Goal: Transaction & Acquisition: Purchase product/service

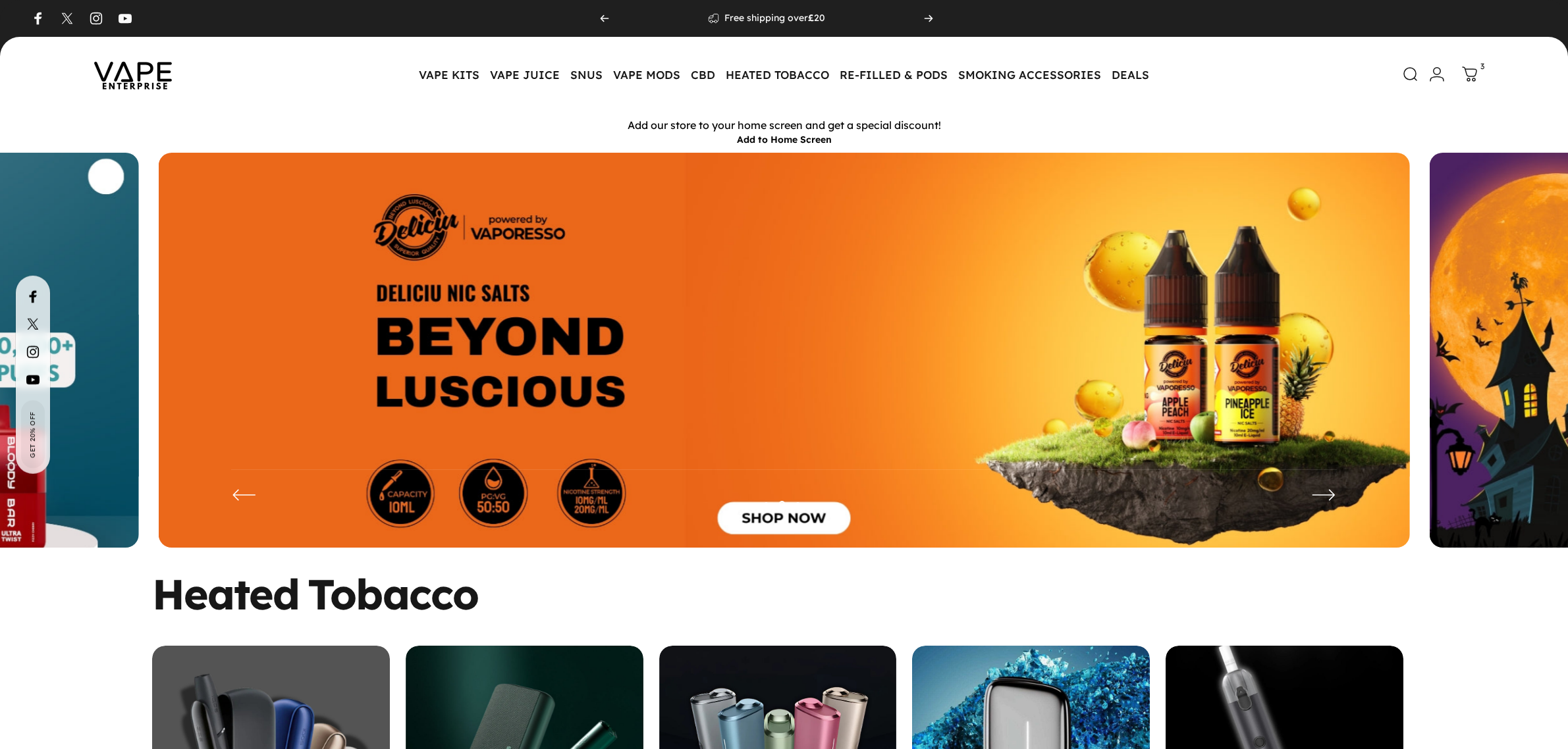
drag, startPoint x: 0, startPoint y: 0, endPoint x: 1467, endPoint y: 75, distance: 1468.9
click at [1467, 75] on icon at bounding box center [1470, 74] width 14 height 14
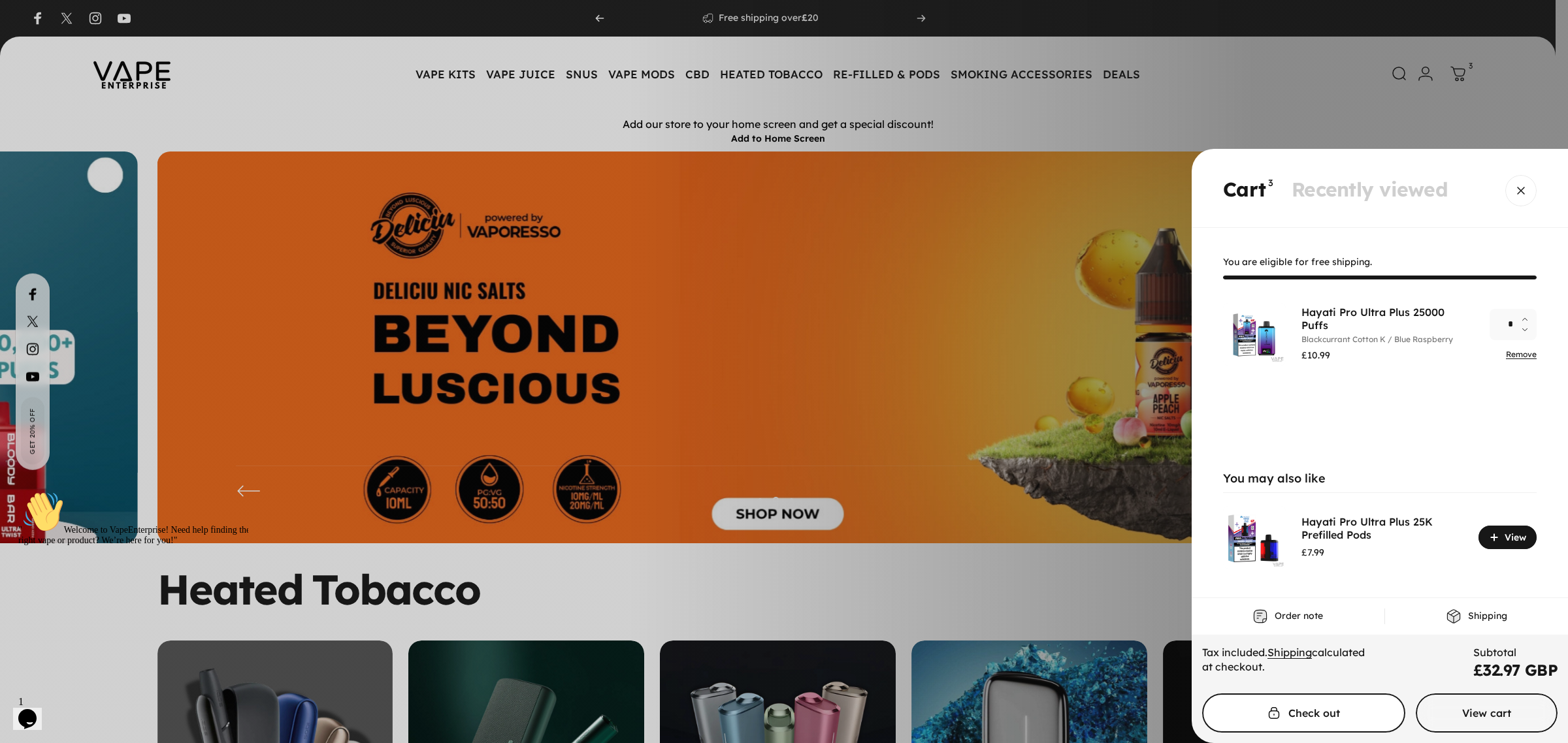
click at [1320, 718] on span "Cart" at bounding box center [1303, 713] width 304 height 78
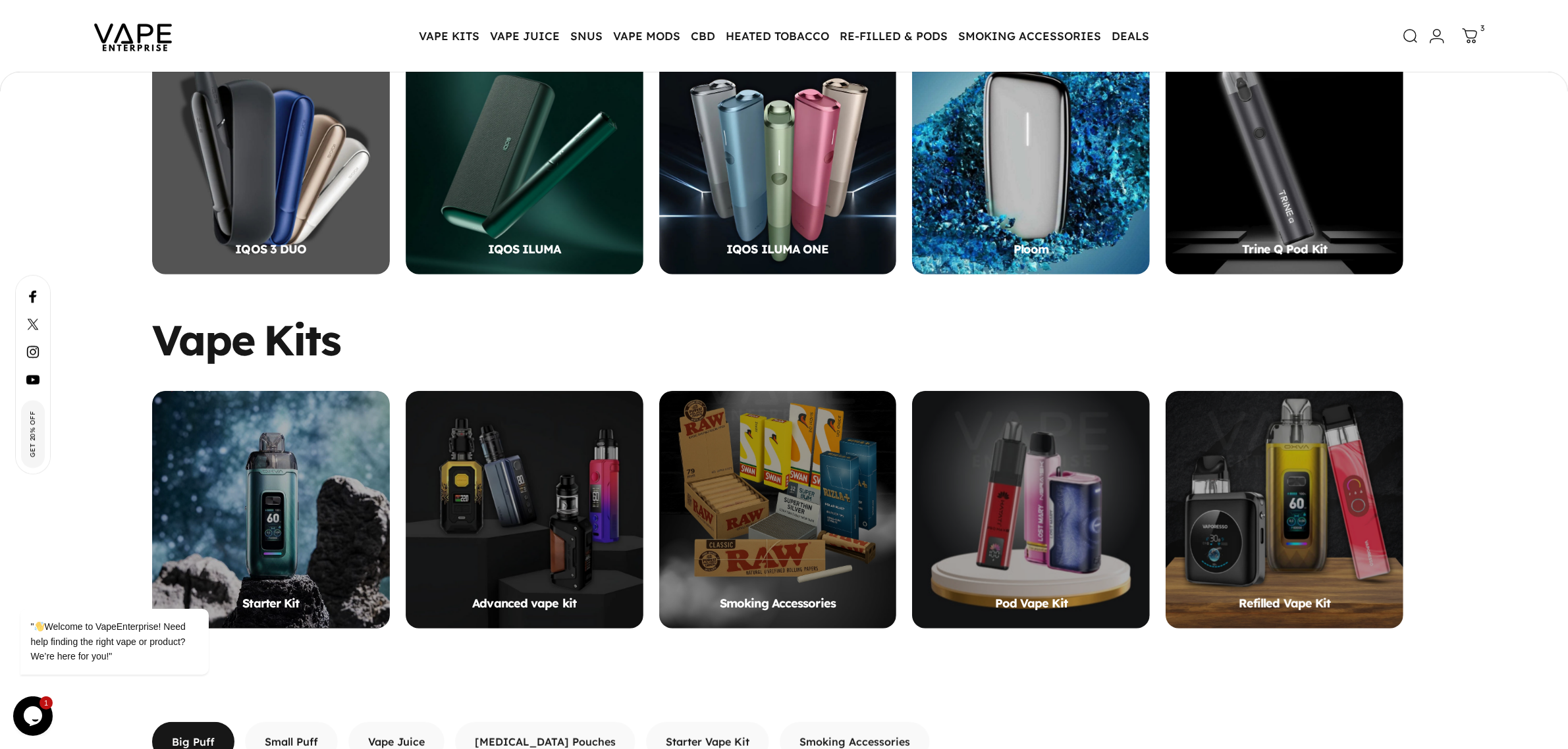
scroll to position [902, 0]
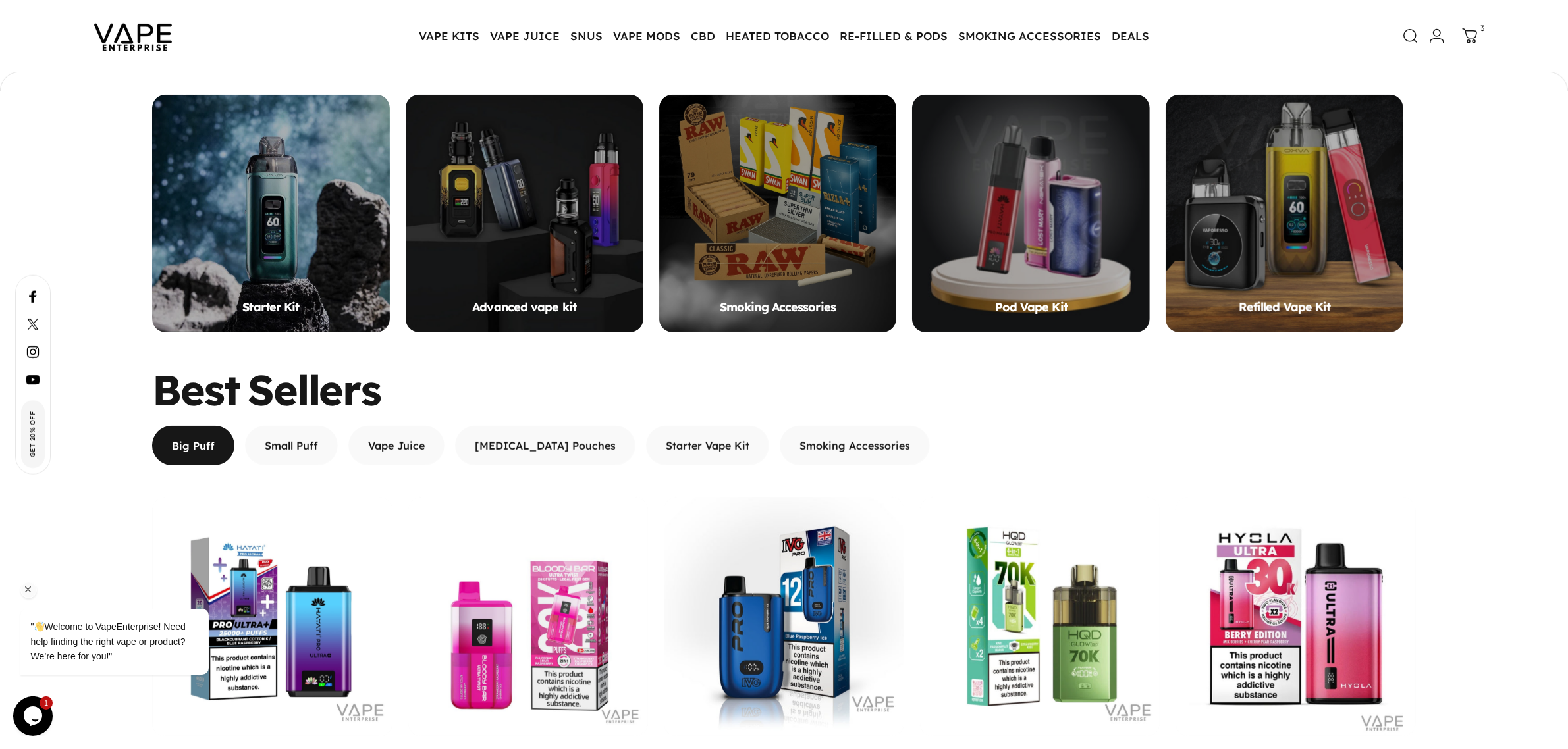
click at [28, 591] on icon "Chat attention grabber" at bounding box center [28, 589] width 12 height 12
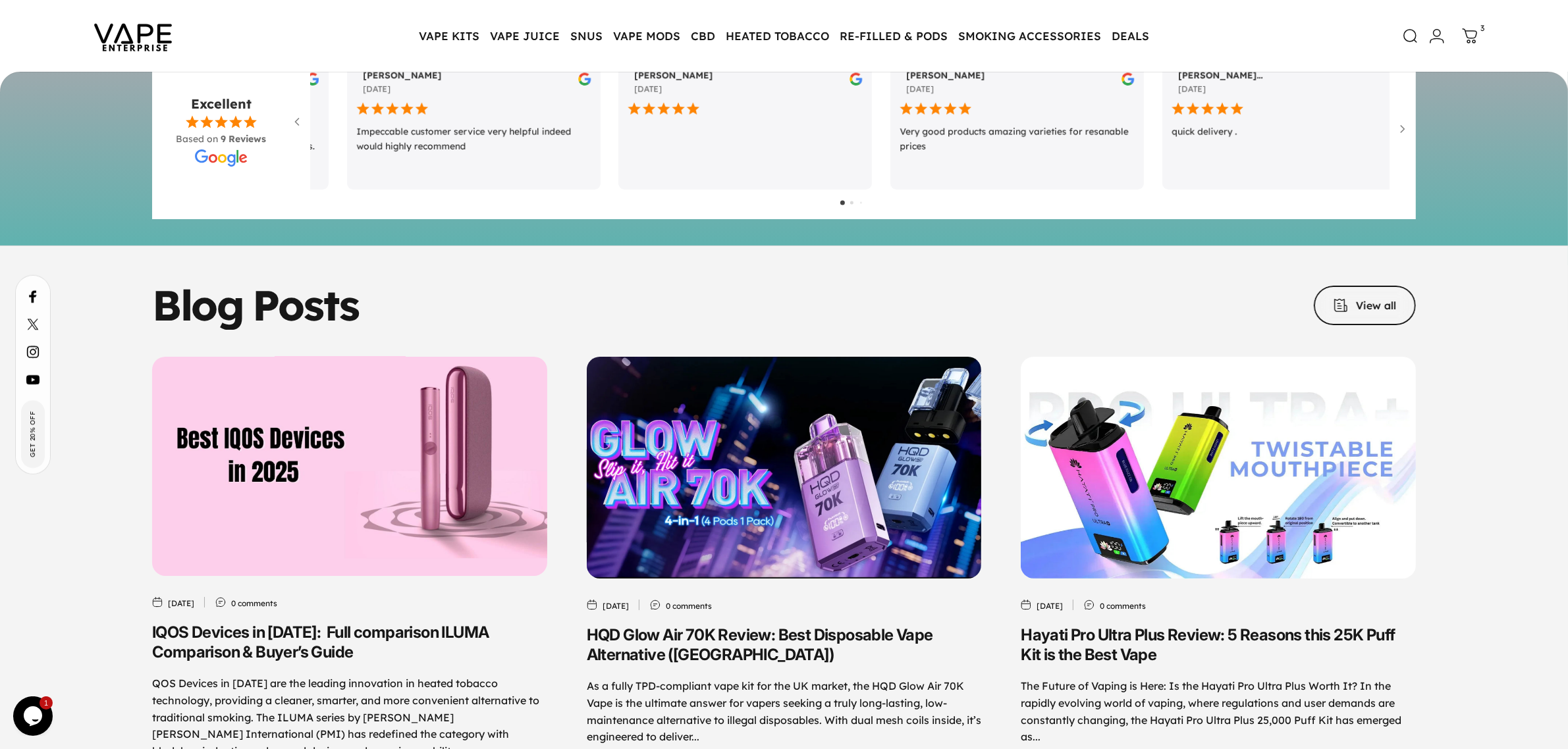
scroll to position [6169, 0]
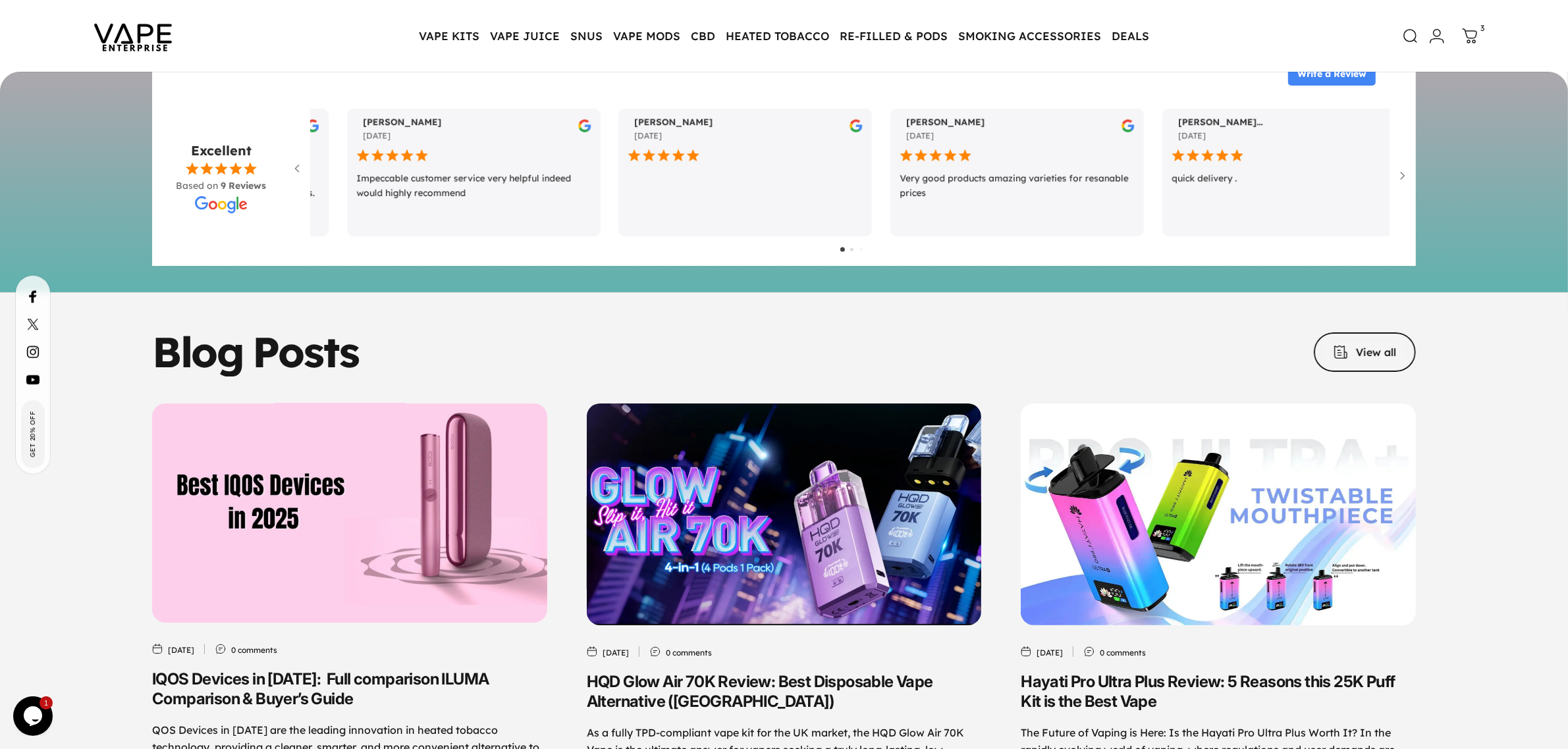
click at [357, 512] on img "IQOS Devices in 2025: Full comparison ILUMA Comparison & Buyer’s Guide" at bounding box center [349, 513] width 415 height 231
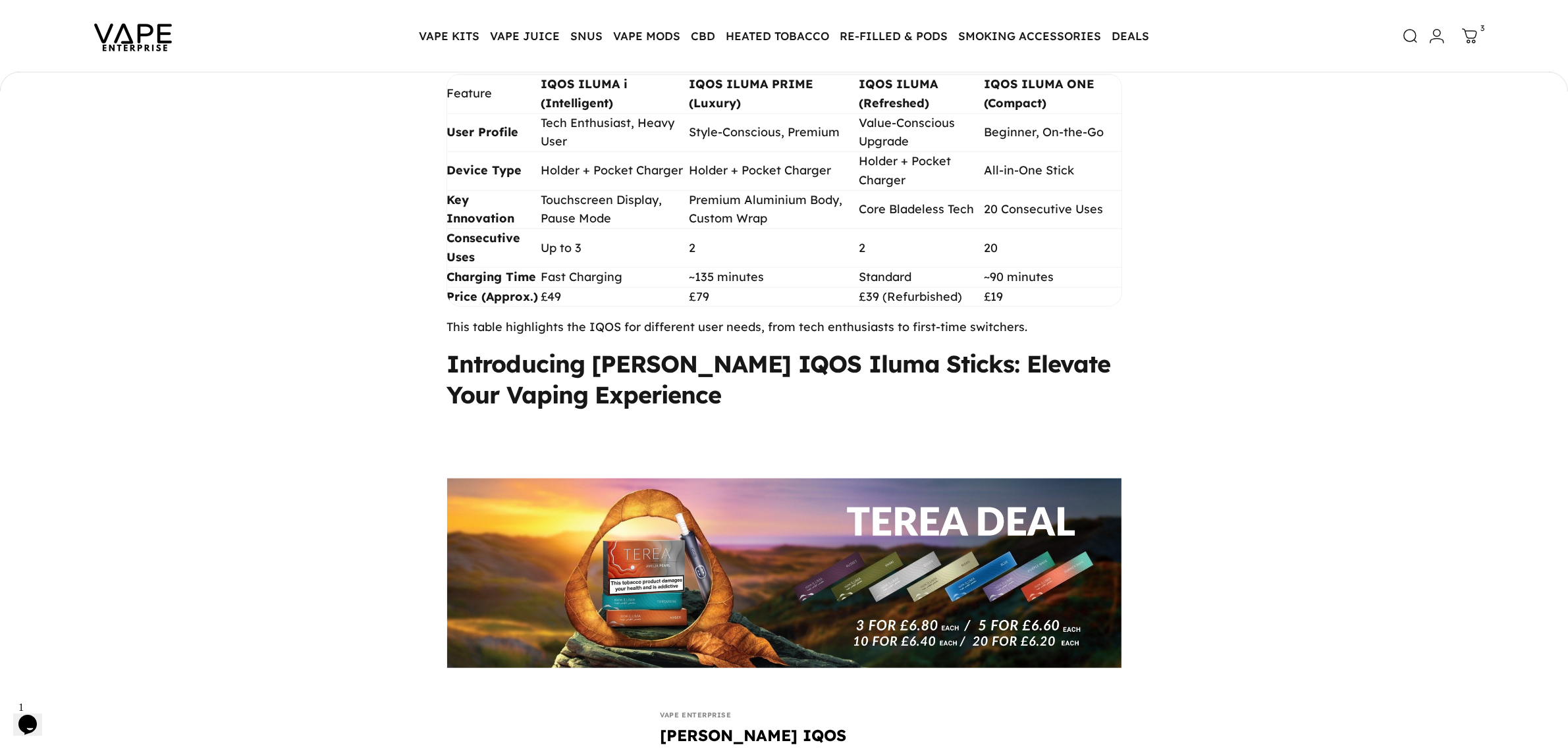
scroll to position [1481, 0]
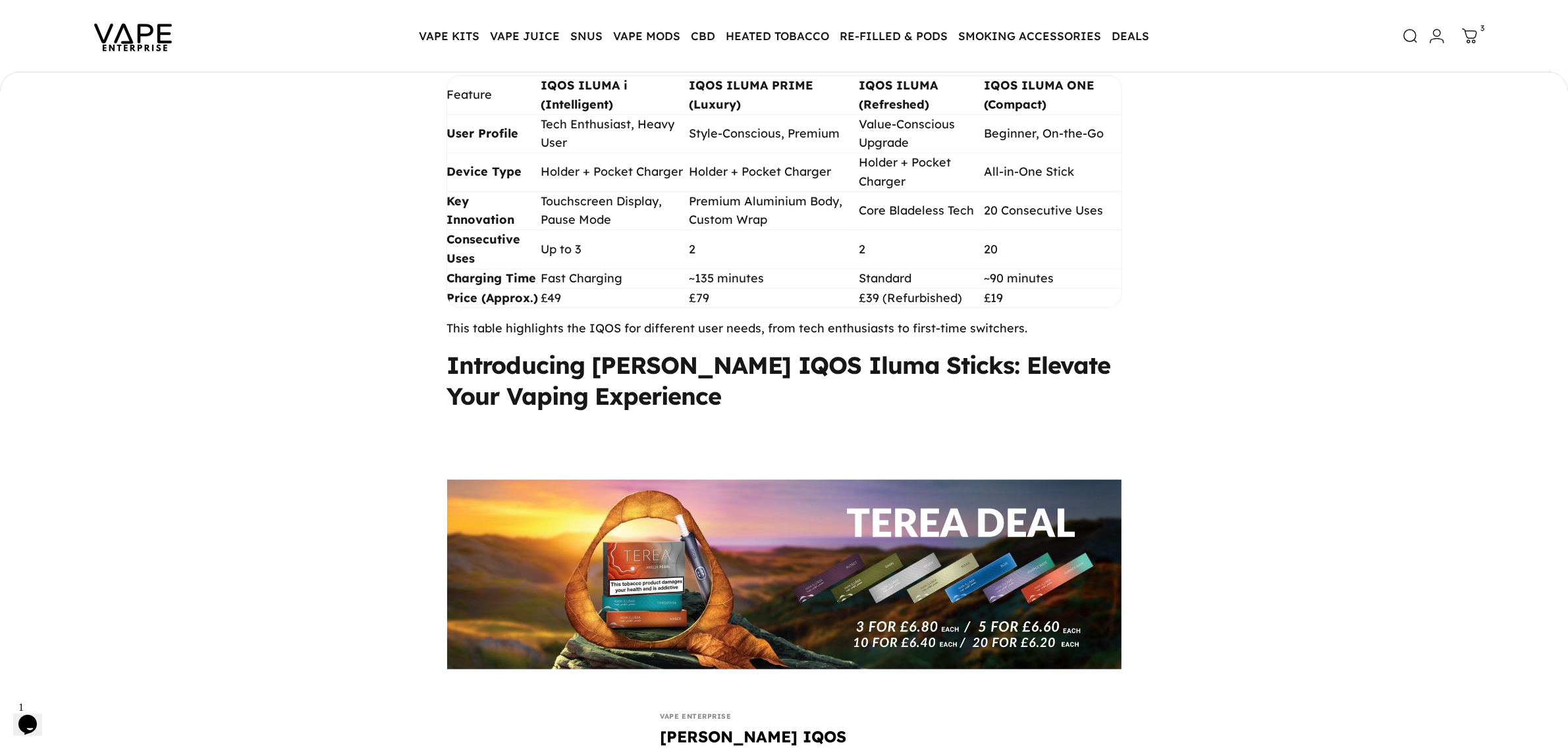
click at [124, 41] on img at bounding box center [133, 36] width 118 height 62
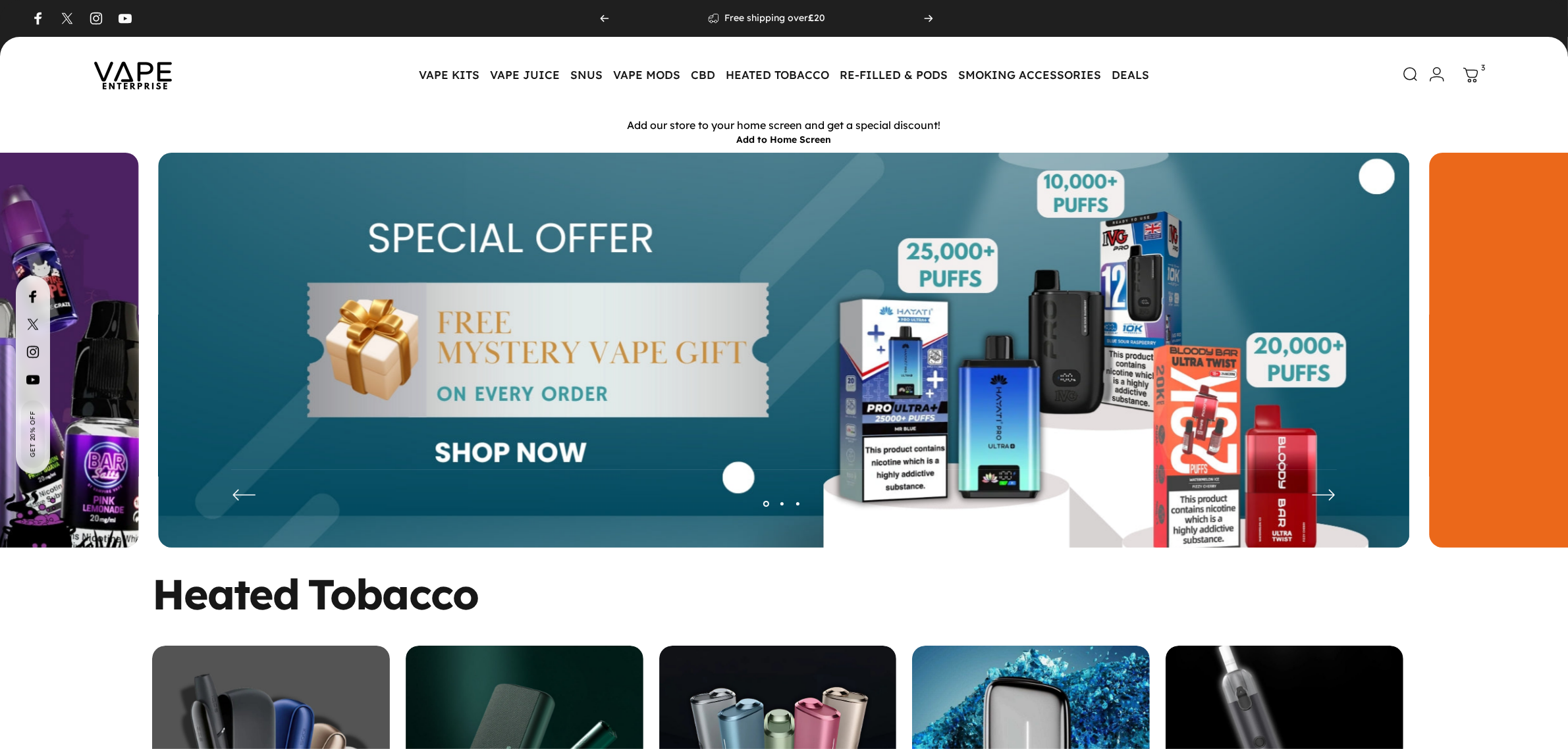
click at [1477, 80] on icon at bounding box center [1471, 75] width 14 height 14
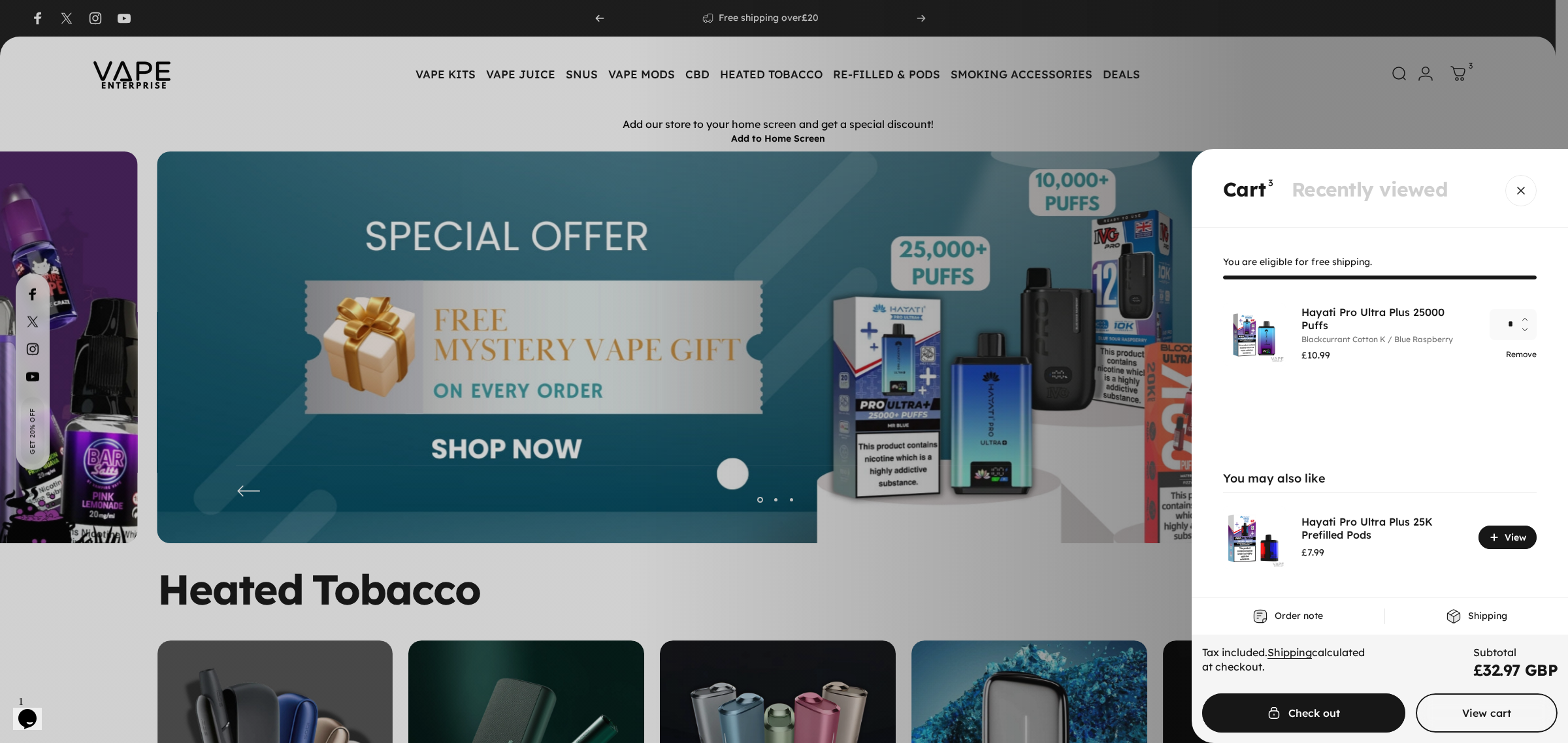
click at [1532, 354] on link "Remove" at bounding box center [1521, 354] width 31 height 10
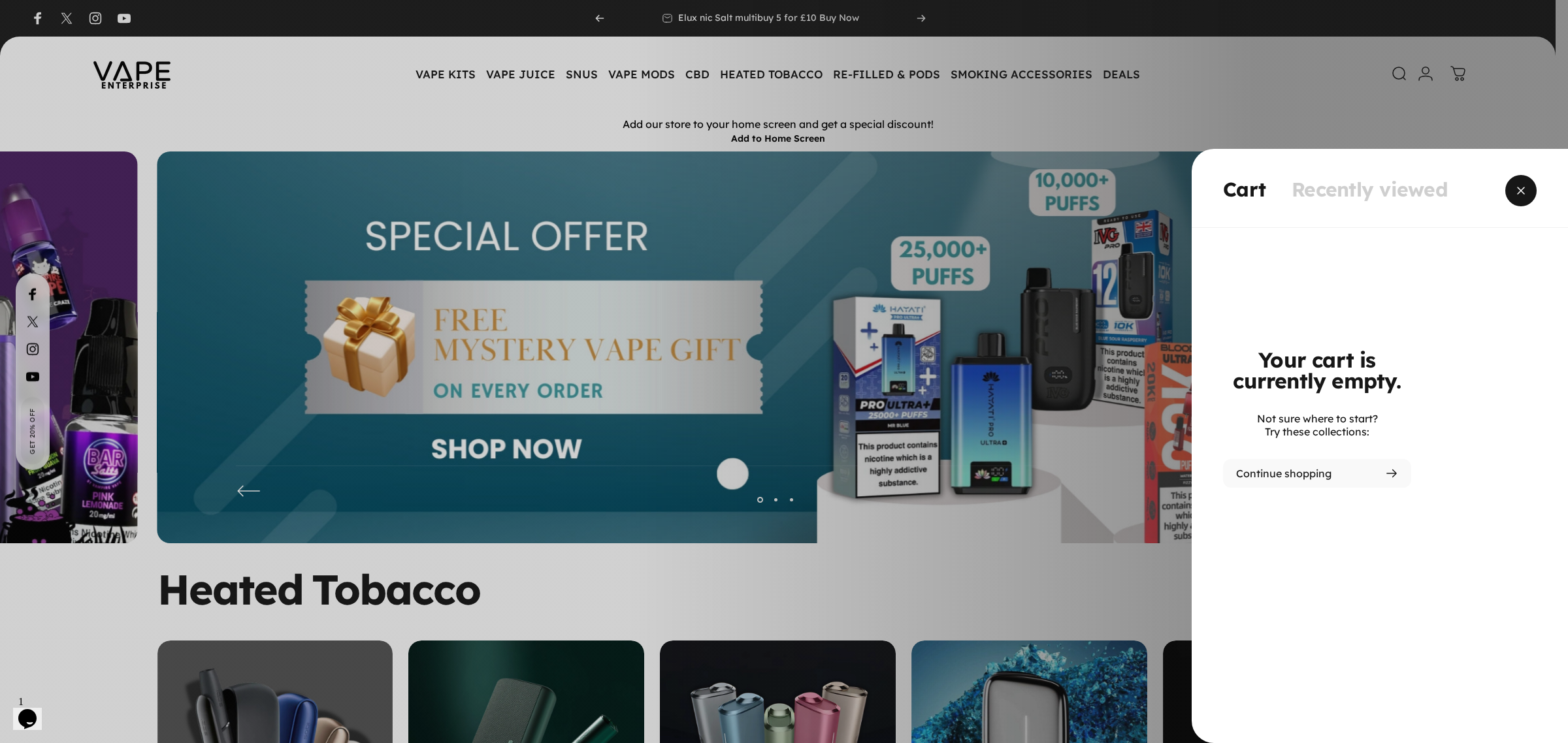
click at [1519, 192] on span "Close" at bounding box center [1521, 190] width 47 height 62
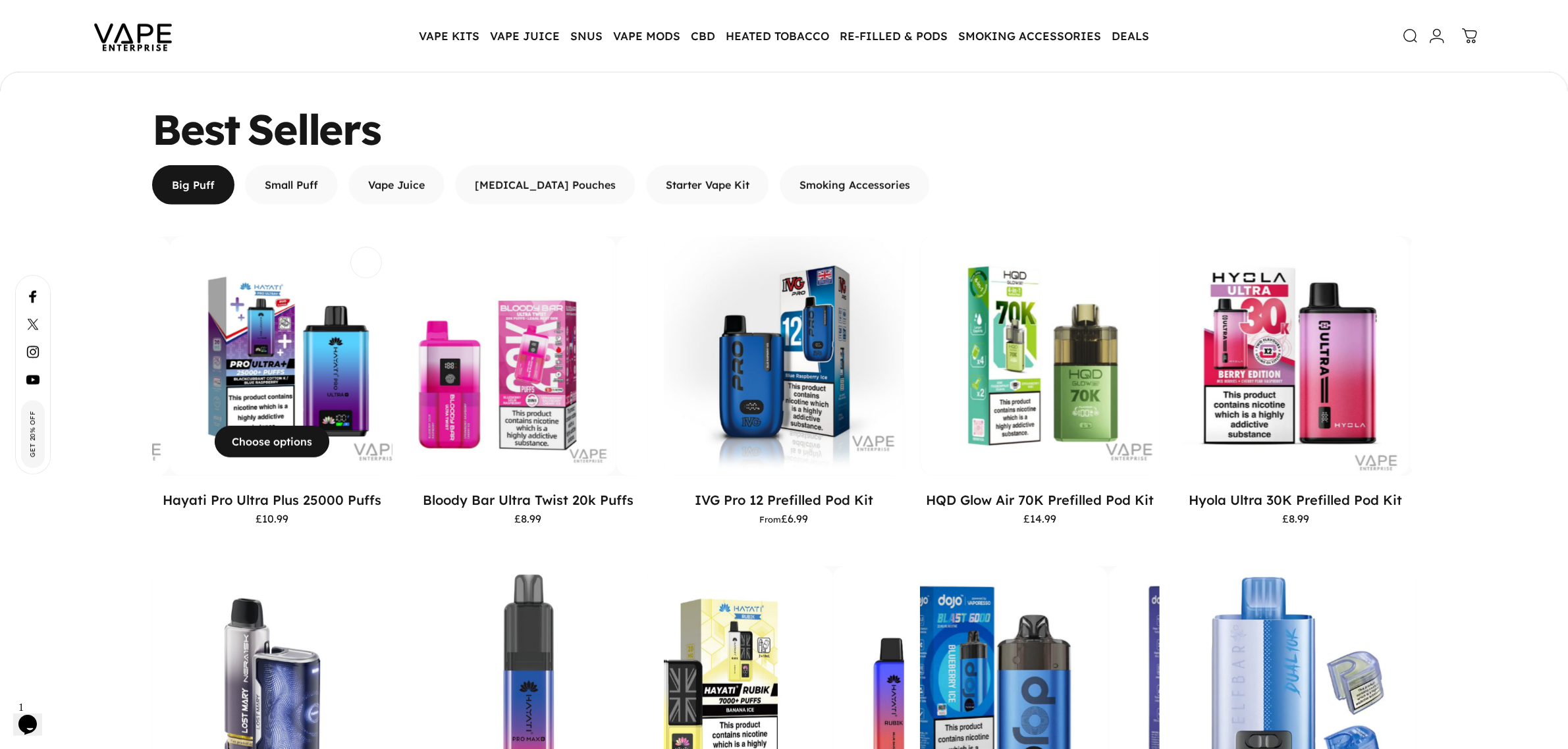
scroll to position [1067, 0]
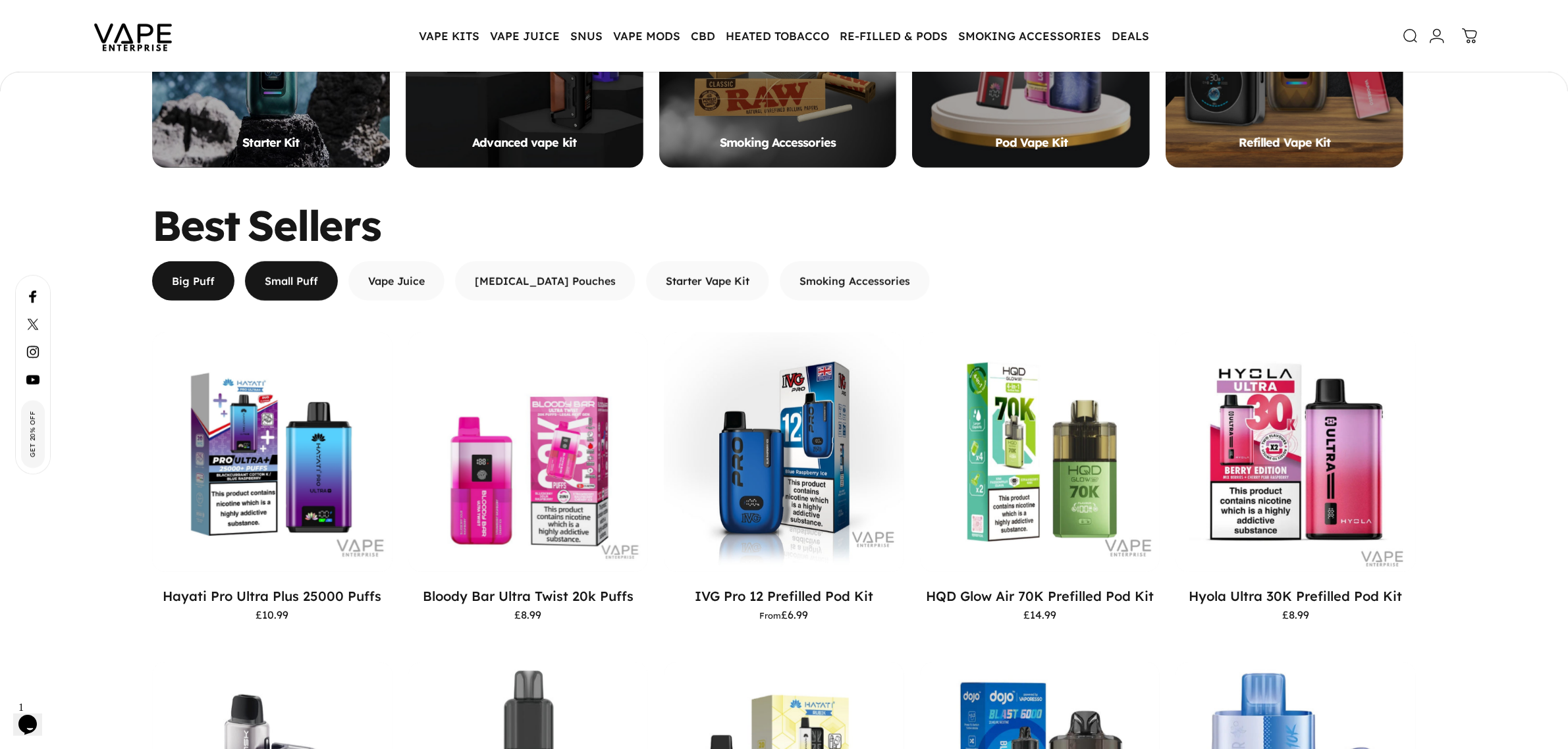
click at [295, 294] on span "button" at bounding box center [292, 281] width 140 height 79
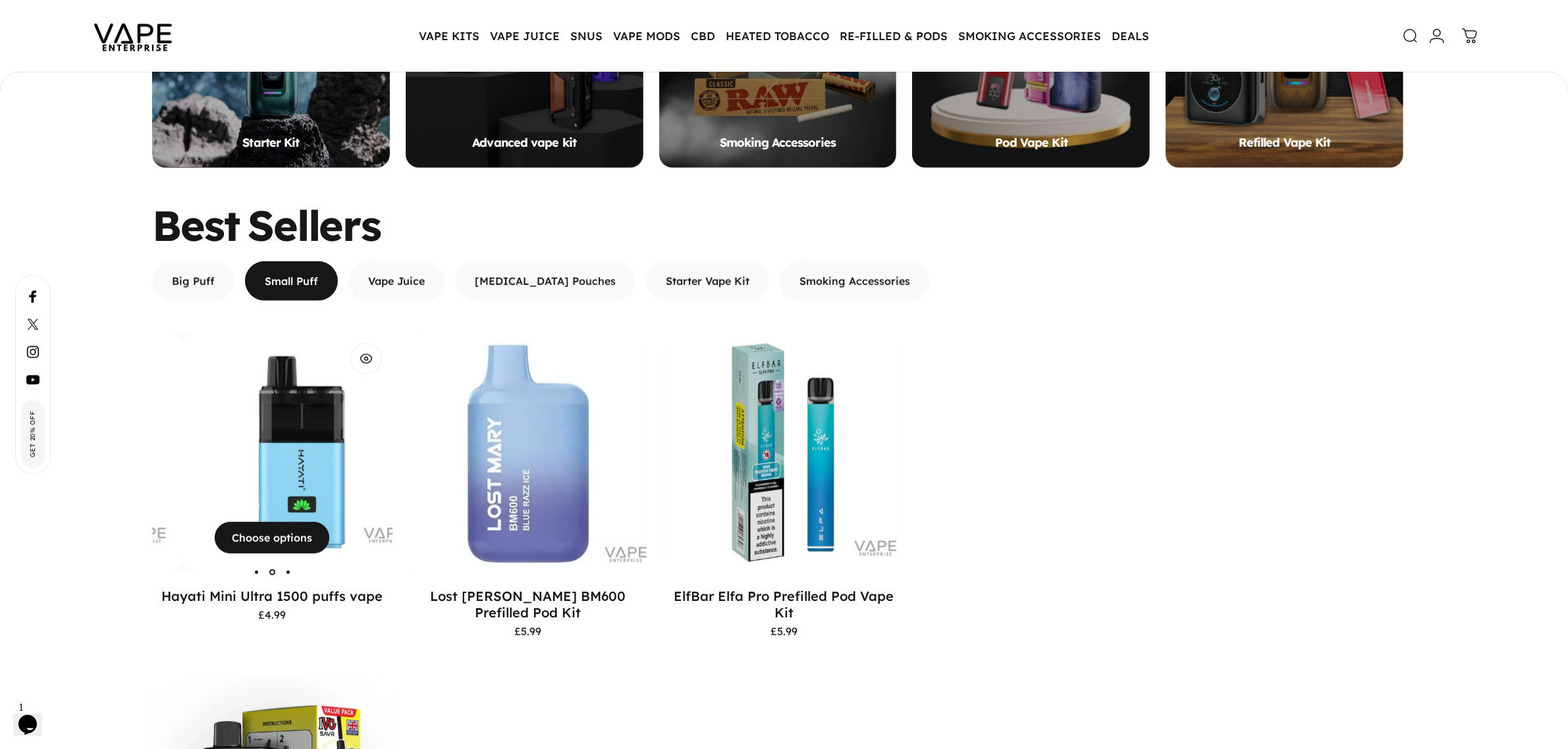
click at [275, 462] on img "Hayati Mini Ultra 1500 puffs vape" at bounding box center [301, 452] width 240 height 240
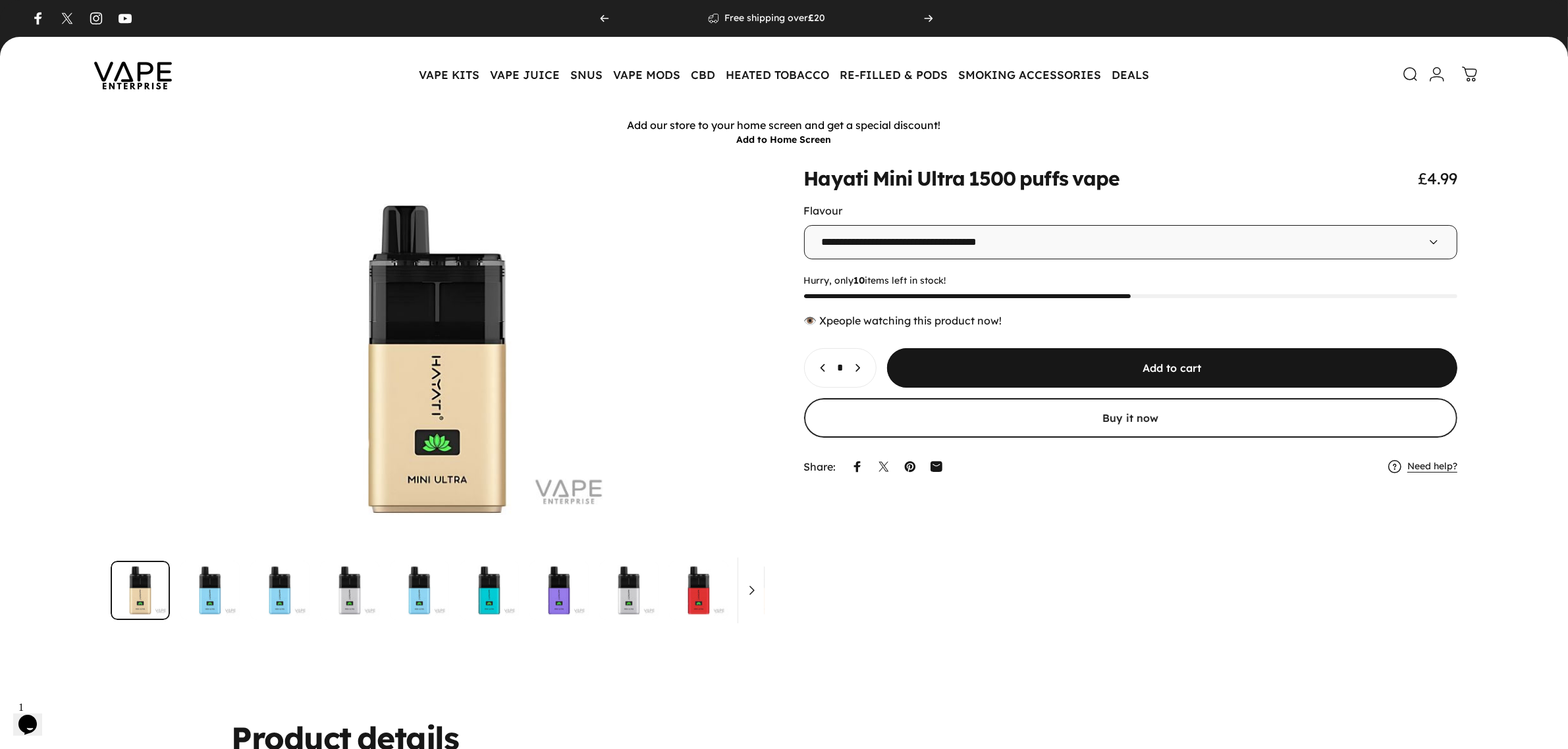
click at [1415, 238] on select "**********" at bounding box center [1131, 242] width 654 height 34
drag, startPoint x: 1229, startPoint y: 118, endPoint x: 1206, endPoint y: 143, distance: 34.0
click at [1229, 118] on p "Add our store to your home screen and get a special discount!" at bounding box center [784, 125] width 1562 height 14
click at [864, 370] on icon "Increase quantity for Hayati Mini Ultra 1500 puffs vape" at bounding box center [857, 368] width 13 height 13
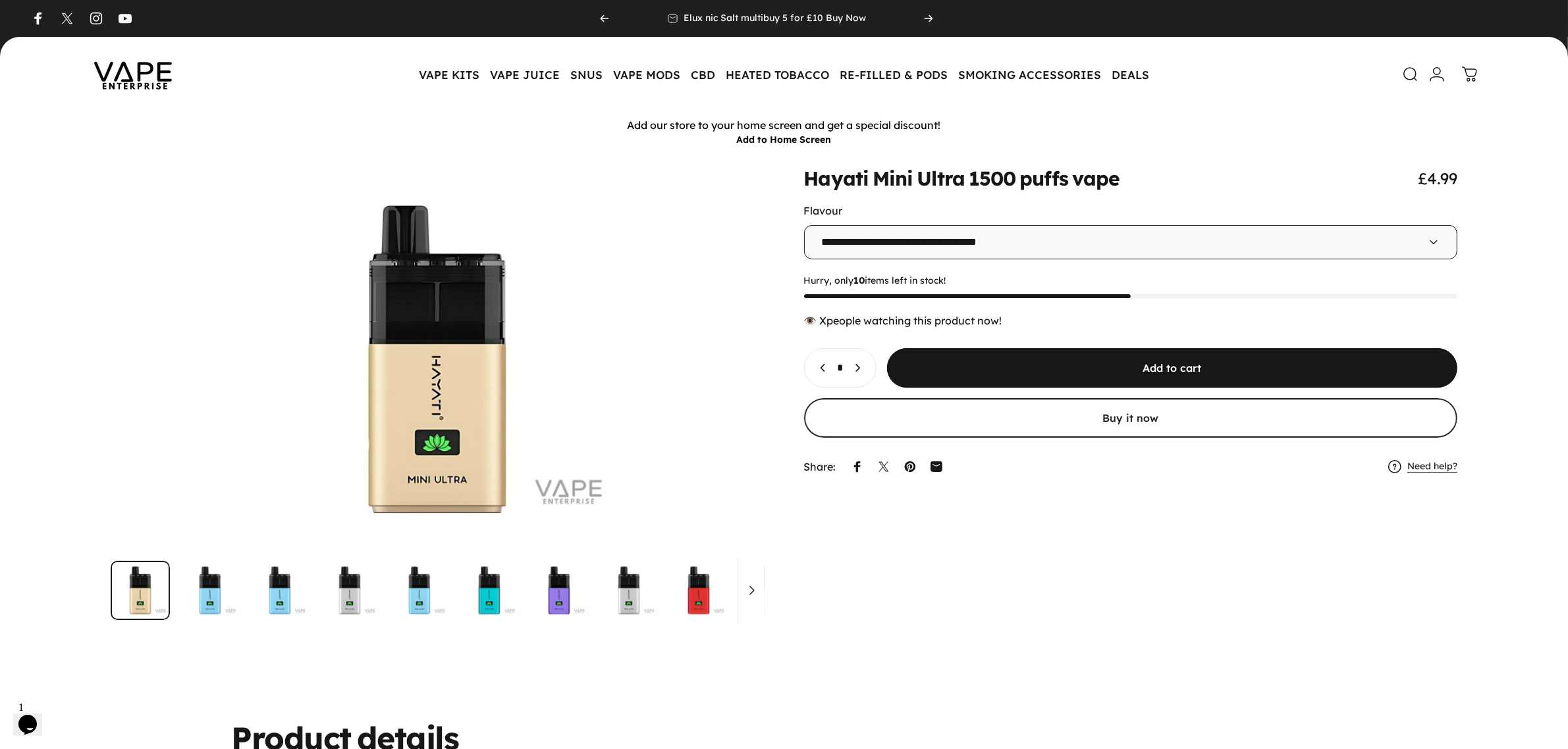
type input "*"
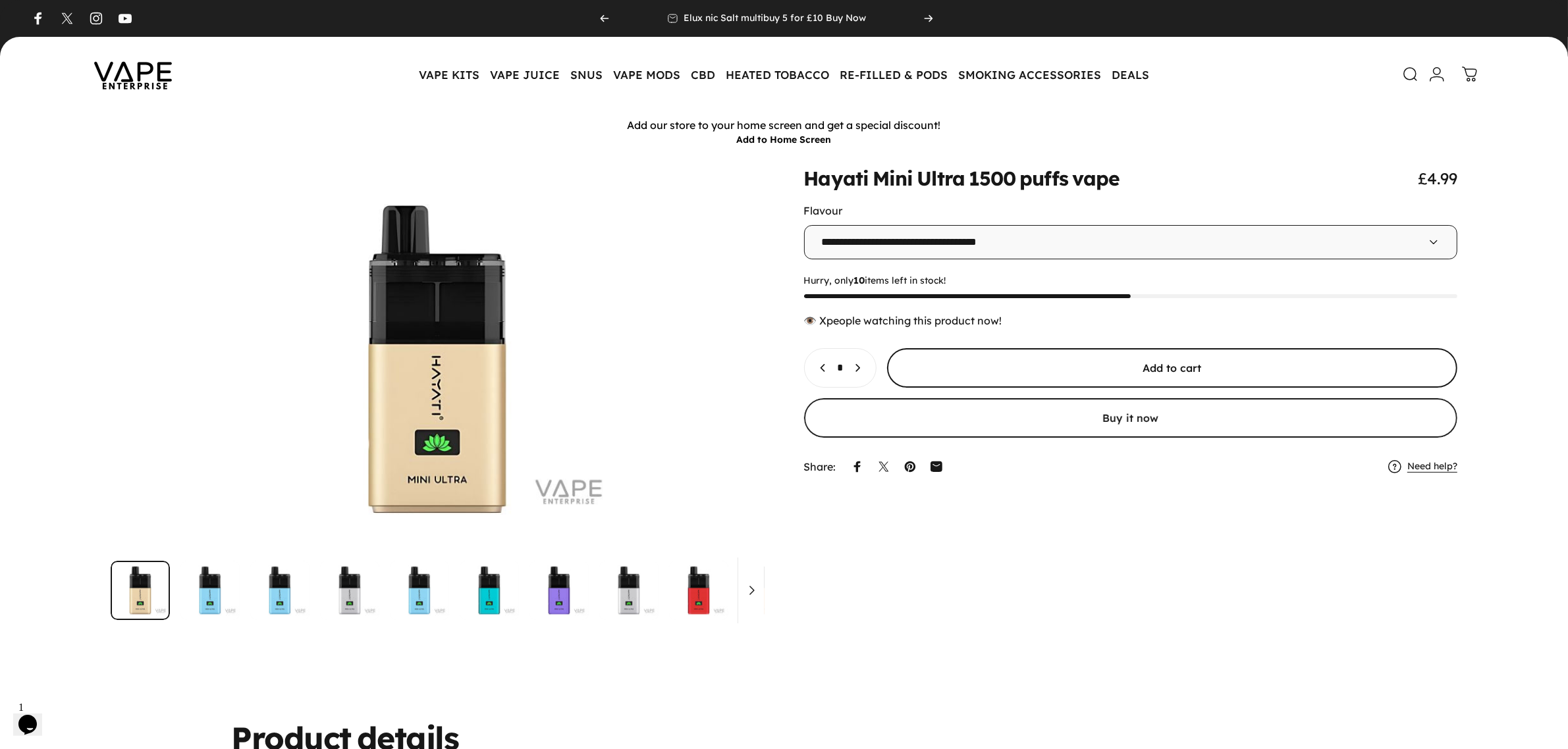
click at [1013, 373] on span "submit" at bounding box center [1173, 368] width 856 height 79
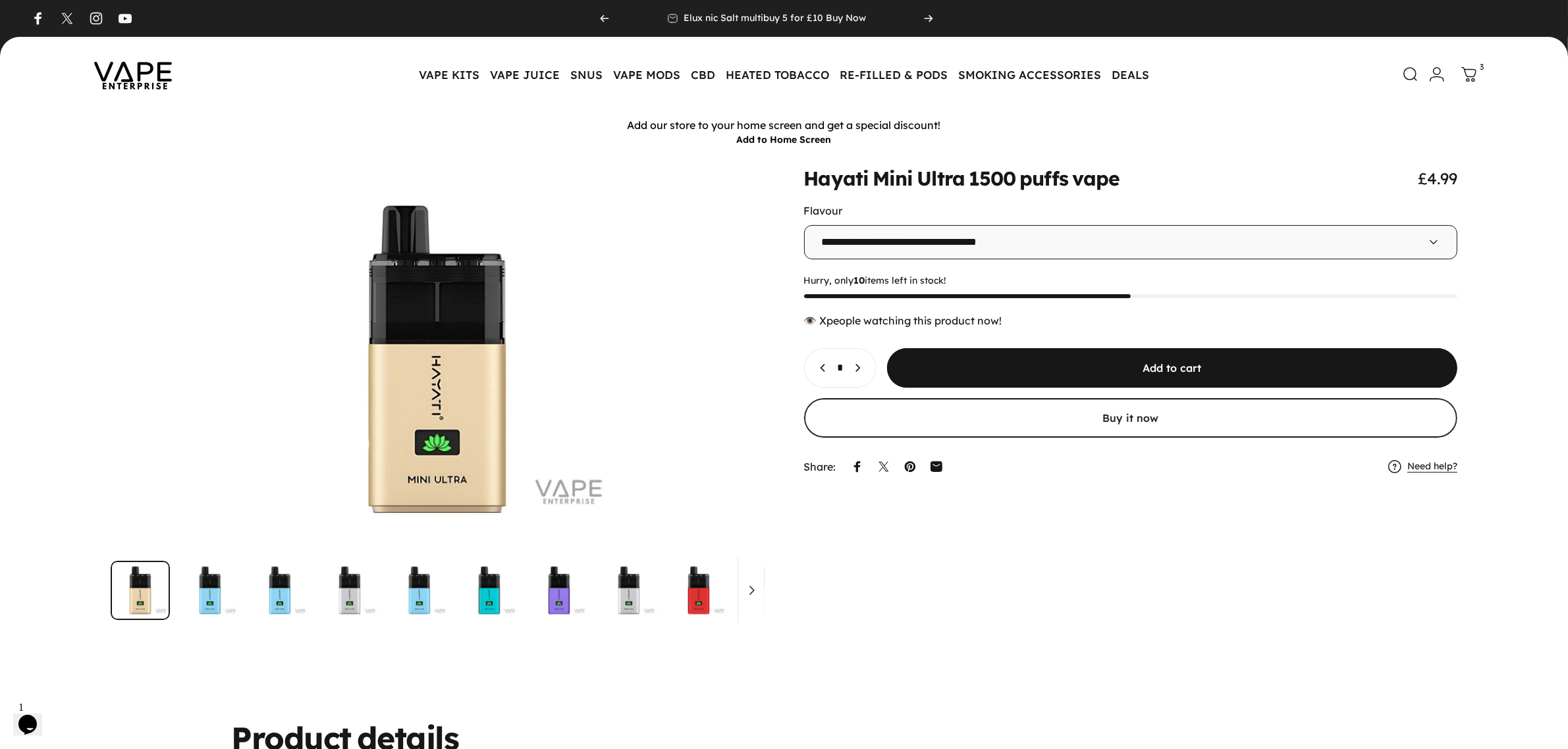
click at [1468, 78] on icon at bounding box center [1469, 75] width 16 height 16
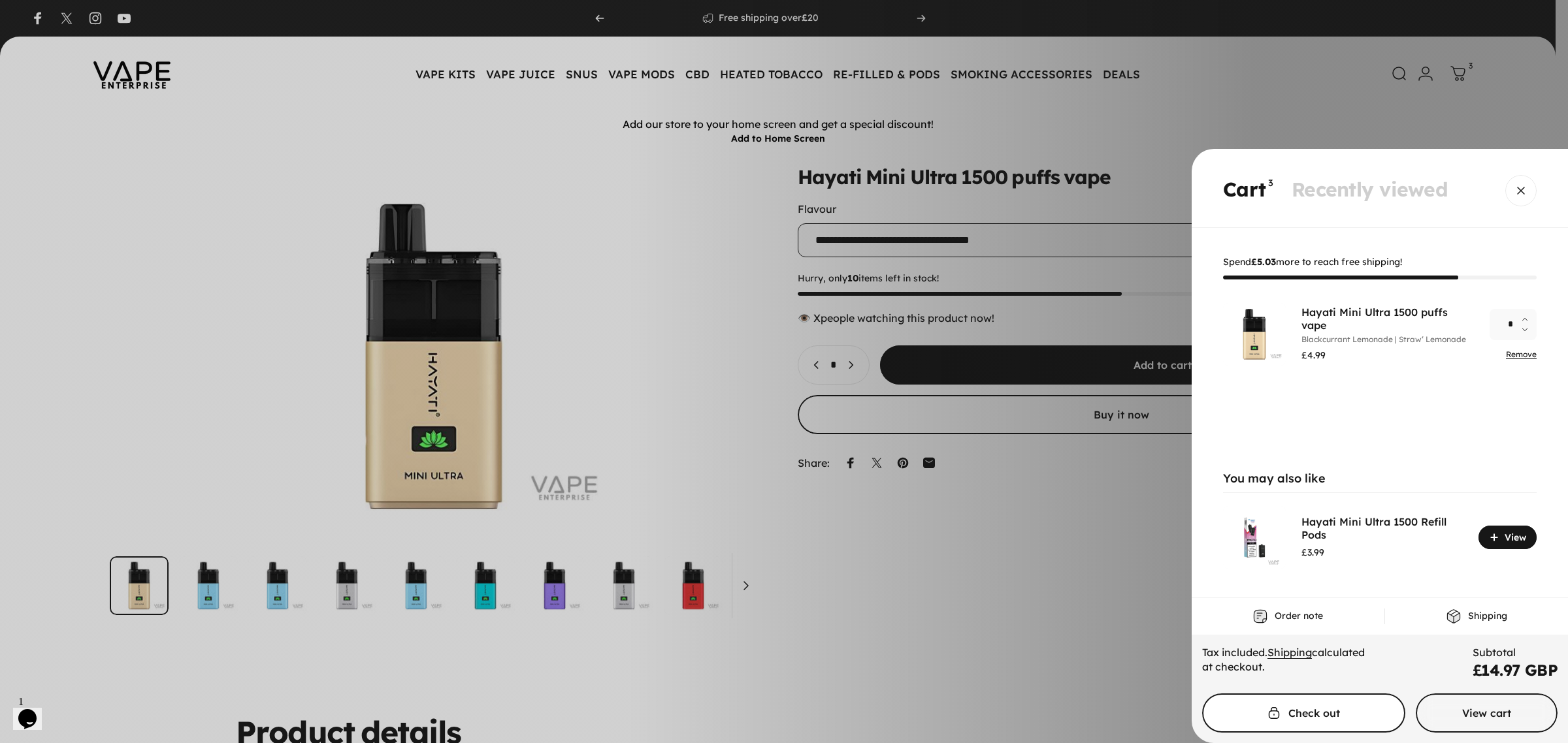
click at [1292, 727] on span "Cart" at bounding box center [1303, 713] width 304 height 78
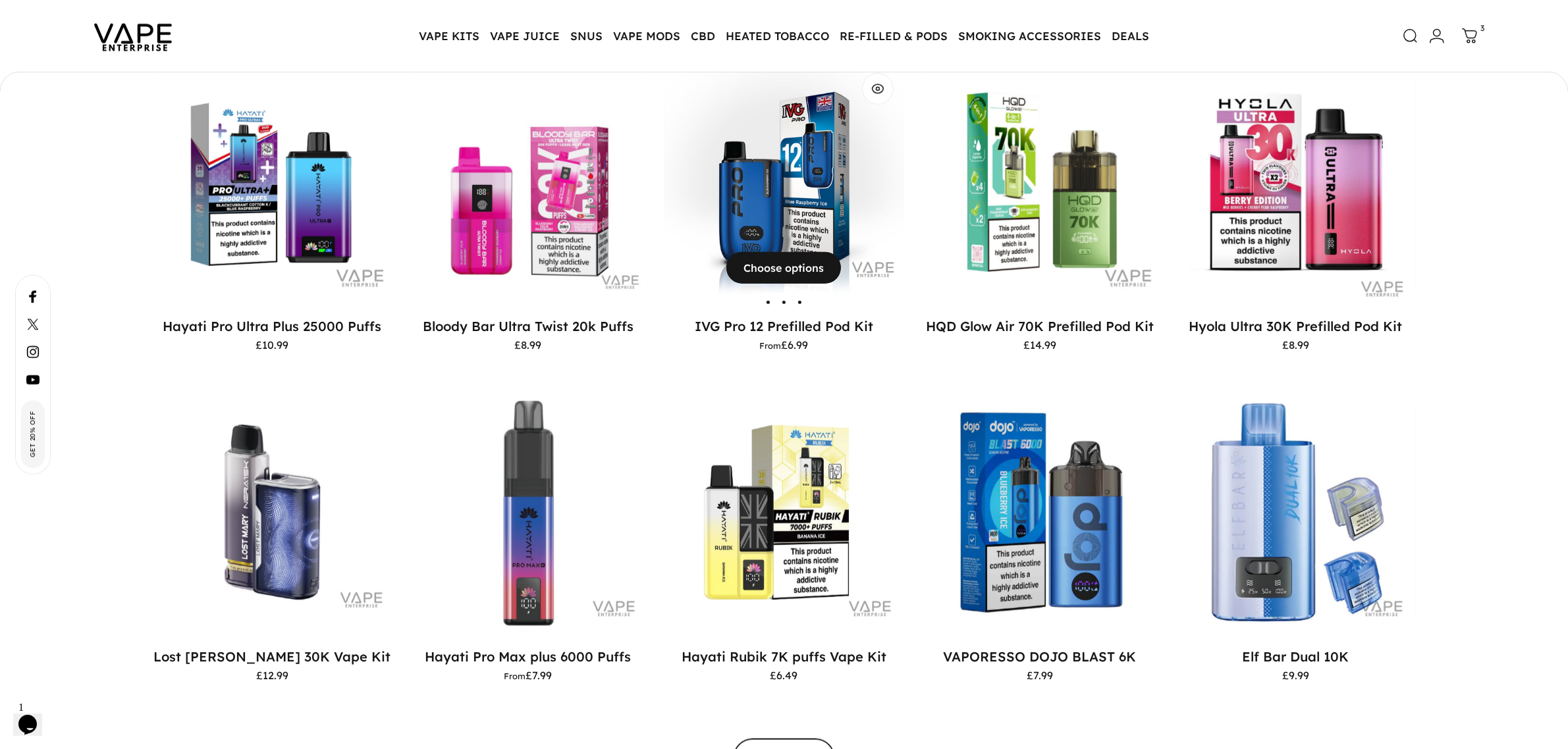
scroll to position [1354, 0]
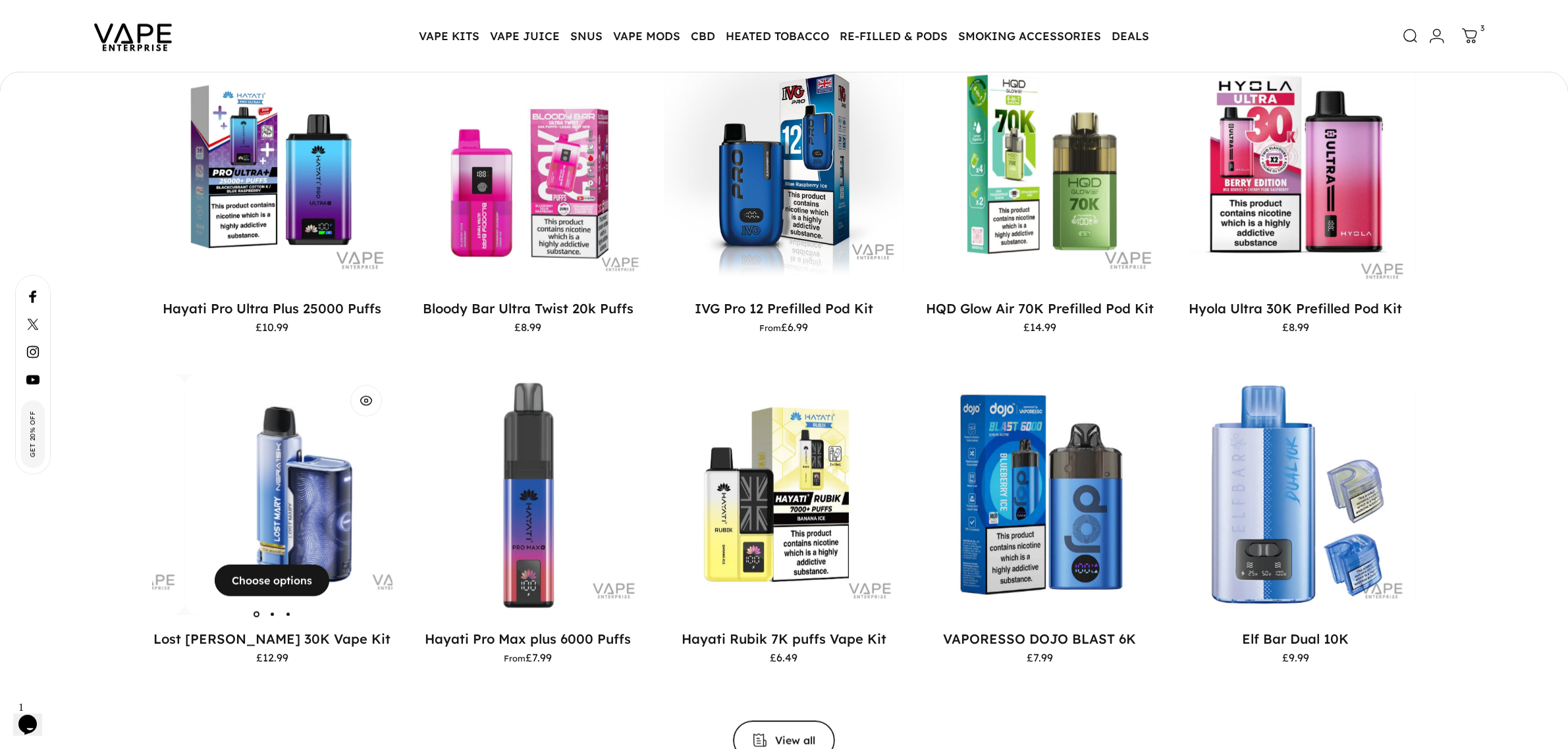
click at [226, 517] on img "Lost Mary Nera 30K Vape Kit" at bounding box center [304, 494] width 240 height 240
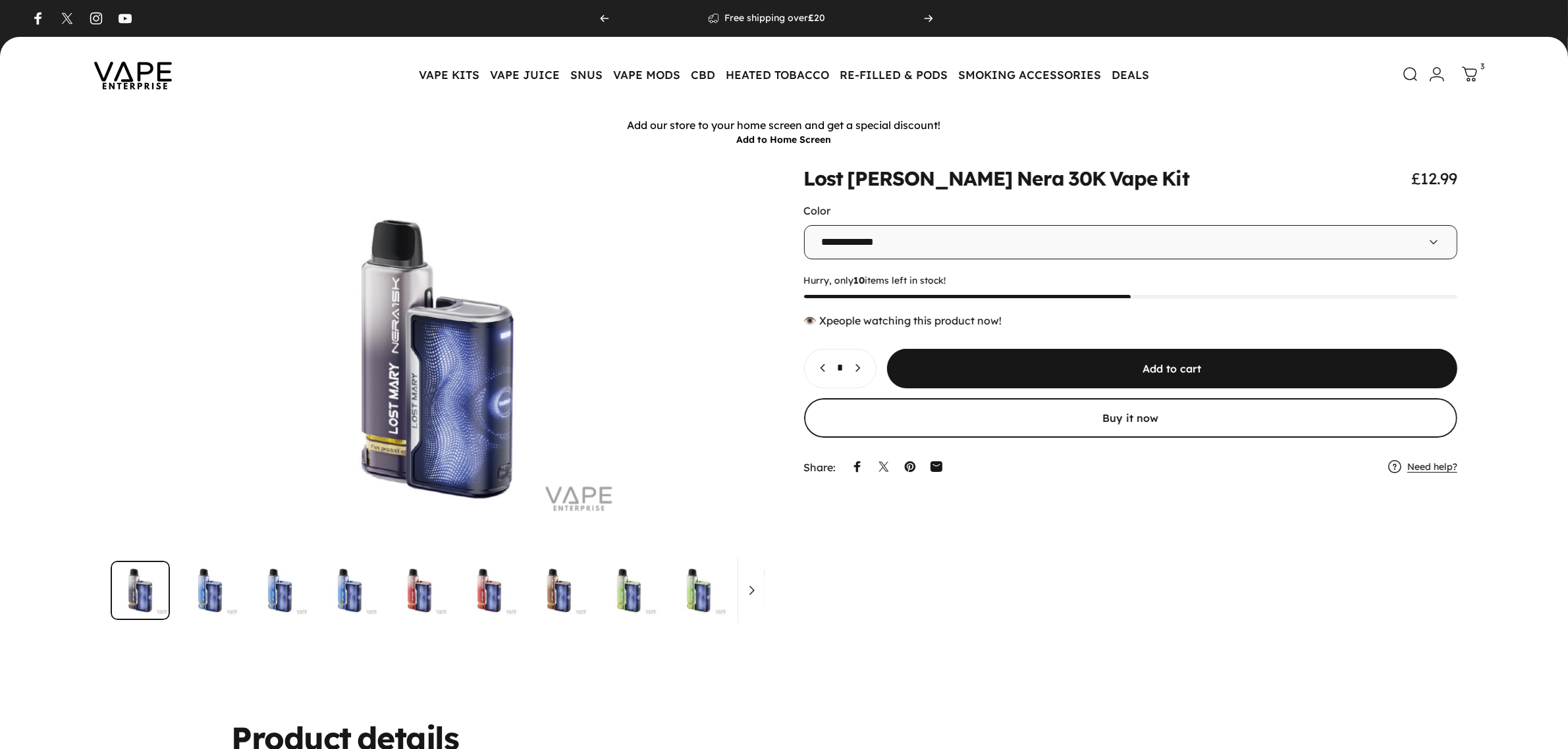
drag, startPoint x: 949, startPoint y: 244, endPoint x: 943, endPoint y: 255, distance: 12.5
click at [949, 244] on select "**********" at bounding box center [1131, 242] width 654 height 34
select select "**********"
click at [804, 225] on select "**********" at bounding box center [1131, 242] width 654 height 34
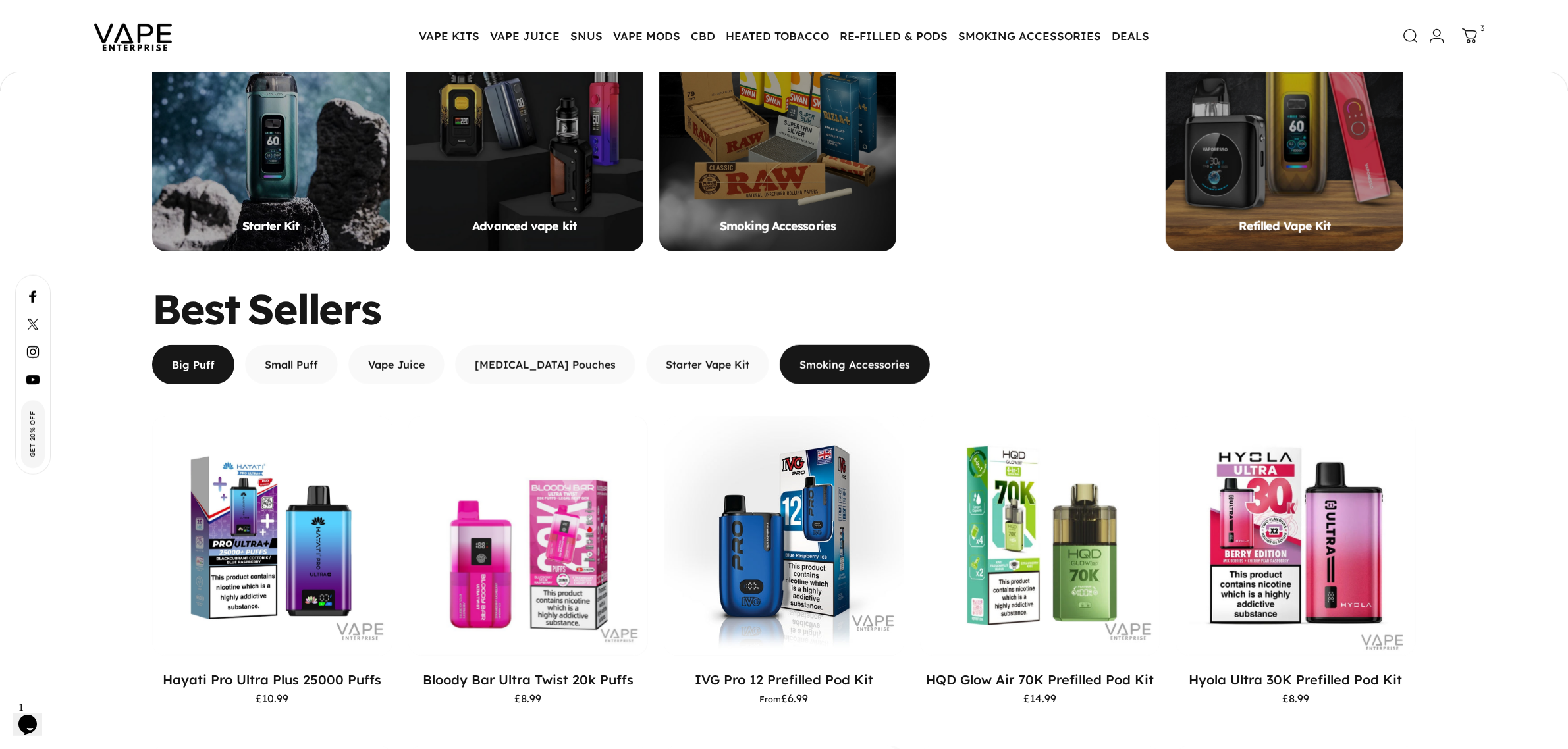
scroll to position [1230, 0]
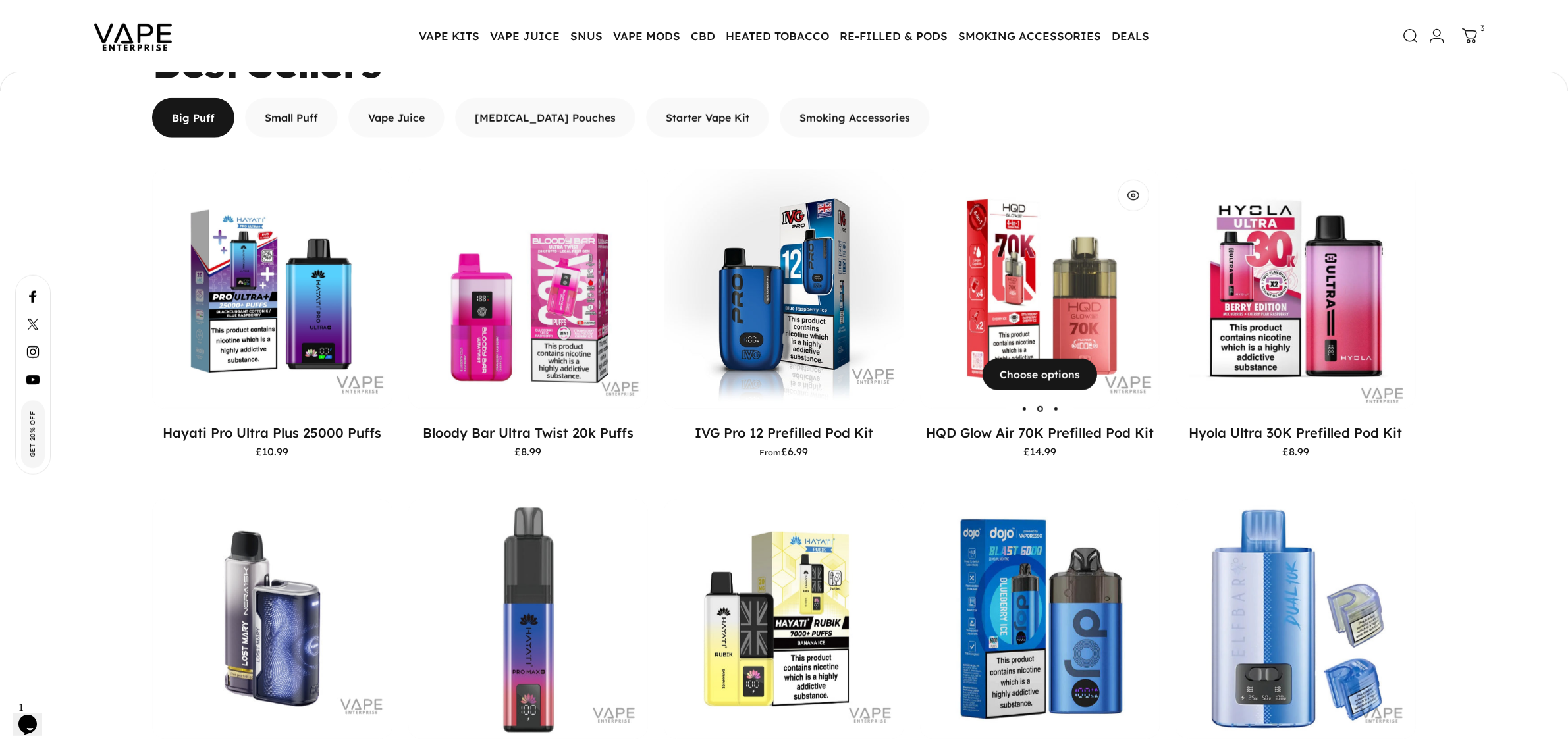
click at [1039, 285] on img "HQD Glow Air 70K Prefilled Pod Kit" at bounding box center [1040, 289] width 240 height 240
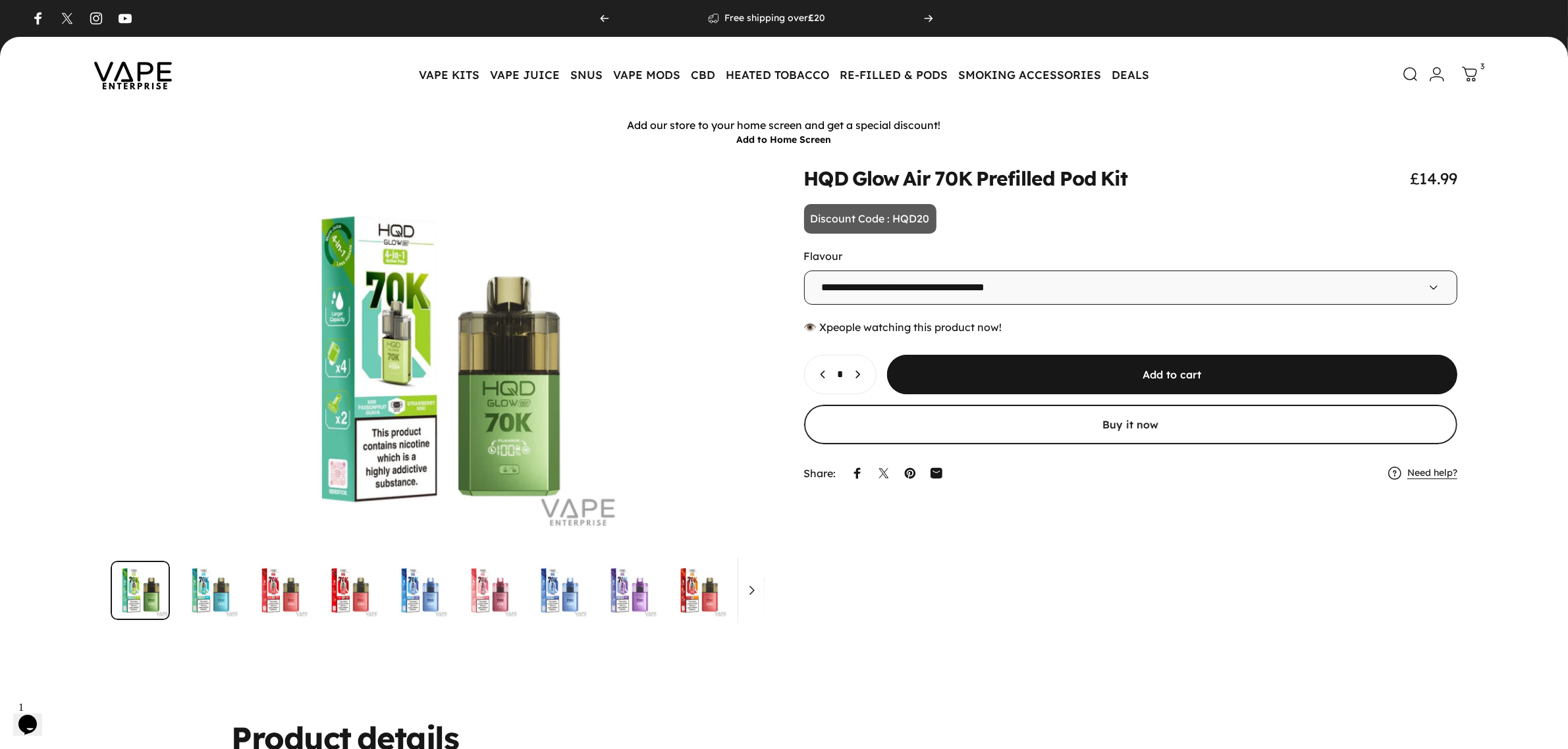
scroll to position [82, 0]
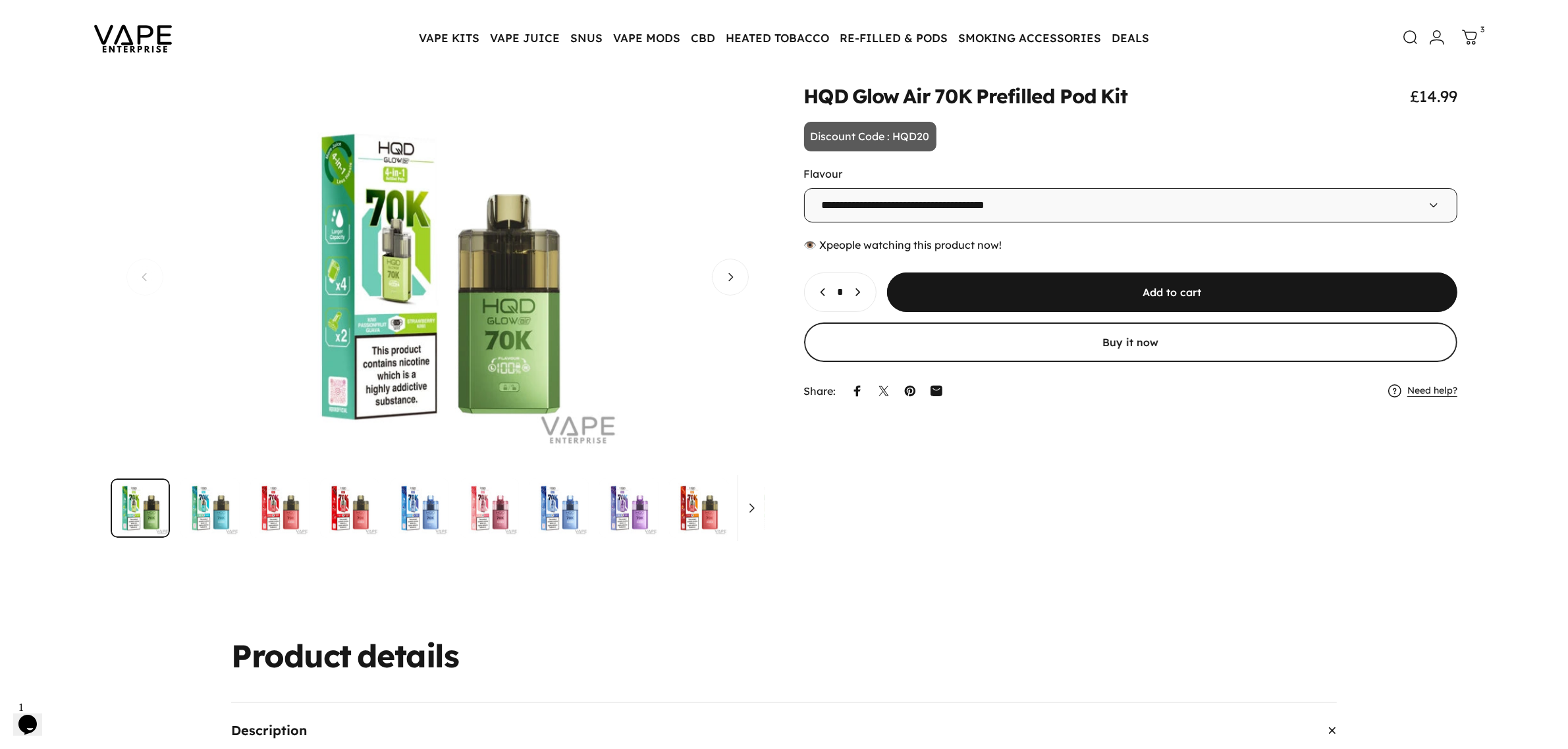
click at [348, 515] on img "Go to item" at bounding box center [350, 508] width 60 height 60
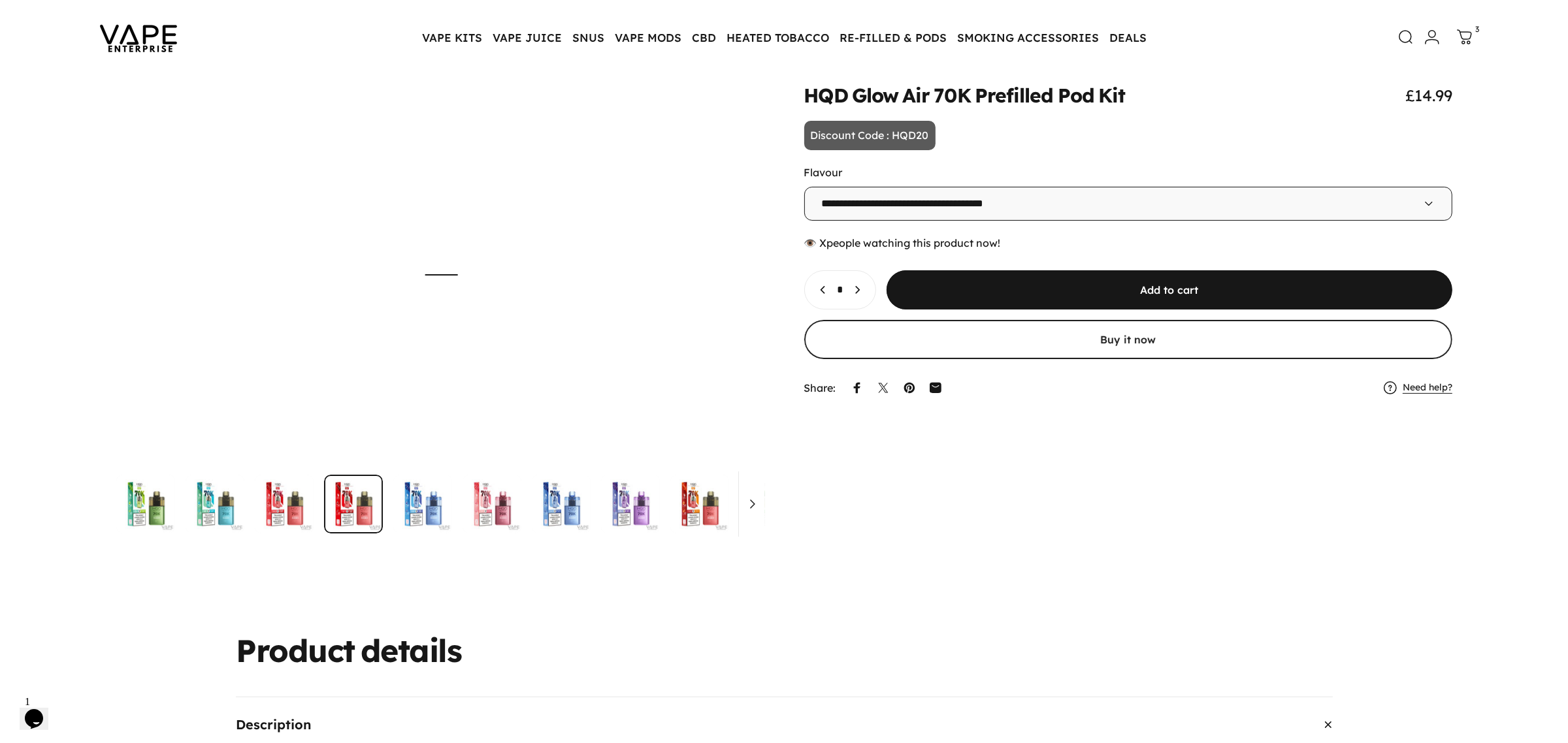
scroll to position [0, 1944]
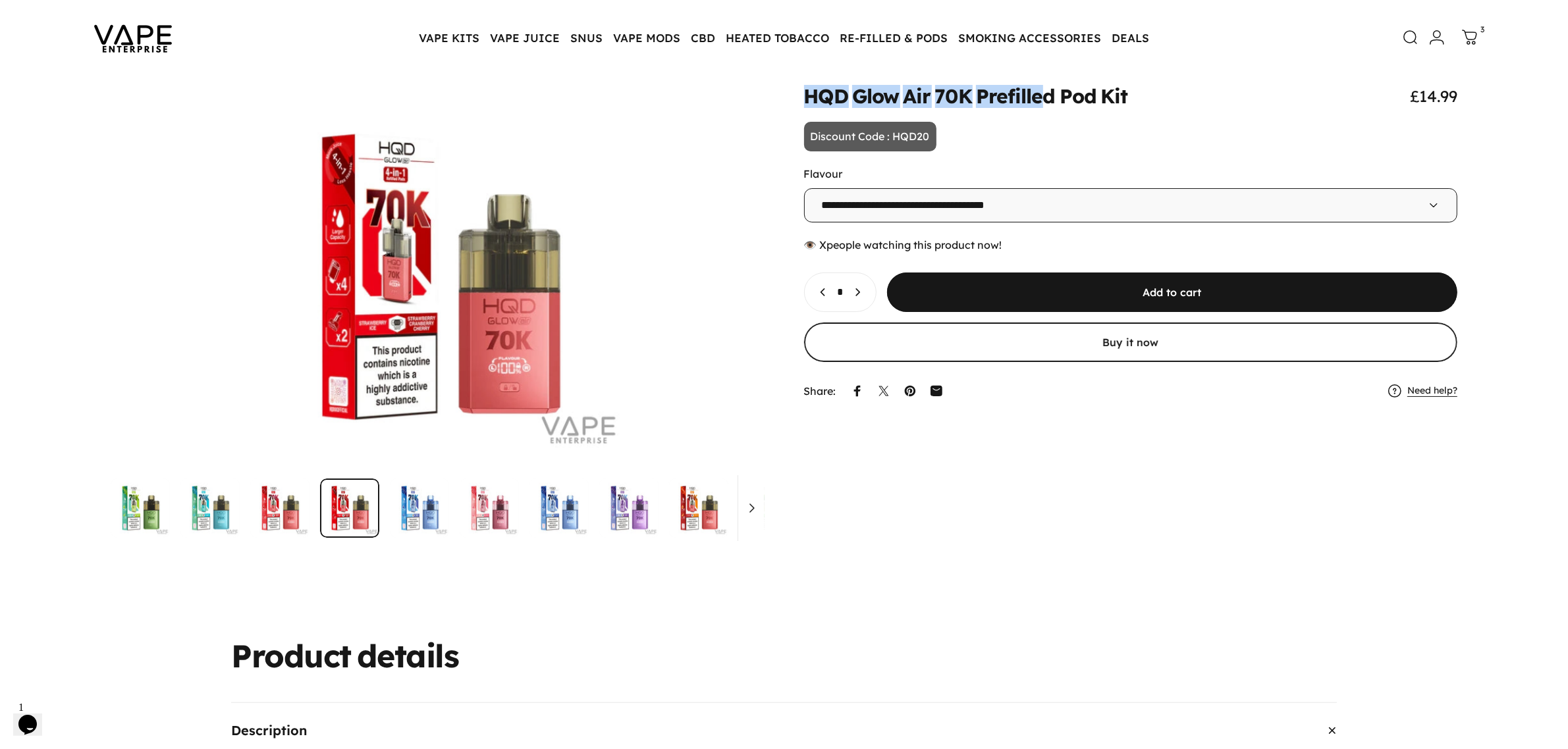
drag, startPoint x: 802, startPoint y: 98, endPoint x: 1157, endPoint y: 109, distance: 355.2
click at [1044, 98] on split-words "HQD Glow Air 70K Prefilled Pod Kit" at bounding box center [966, 97] width 324 height 19
click at [1177, 109] on animate-element "**********" at bounding box center [1131, 246] width 654 height 318
drag, startPoint x: 808, startPoint y: 102, endPoint x: 974, endPoint y: 100, distance: 166.0
click at [974, 100] on split-words "HQD Glow Air 70K Prefilled Pod Kit" at bounding box center [966, 97] width 324 height 19
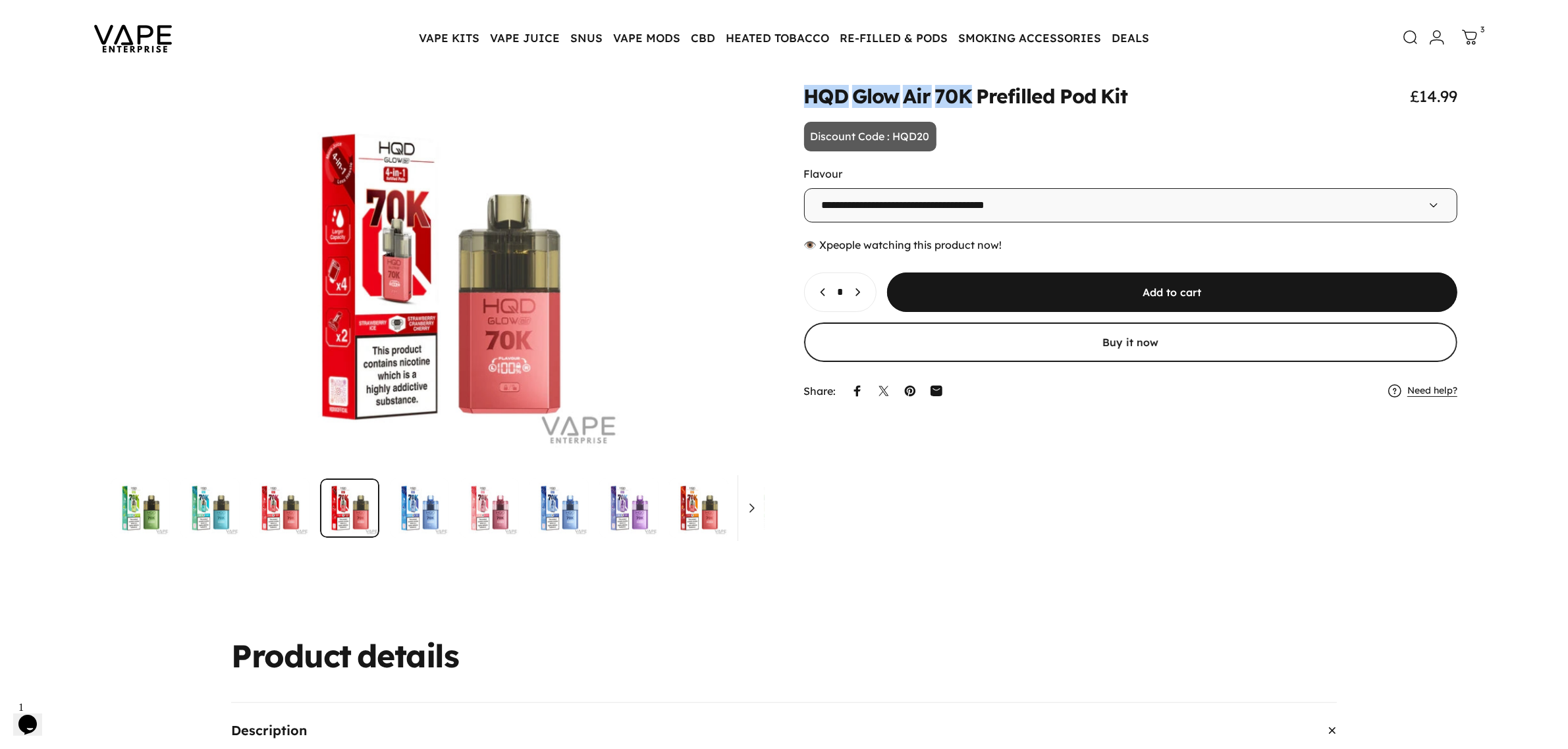
copy split-words "HQD Glow Air 70K"
click at [864, 296] on icon "Increase quantity for HQD Glow Air 70K Prefilled Pod Kit" at bounding box center [857, 292] width 13 height 13
type input "*"
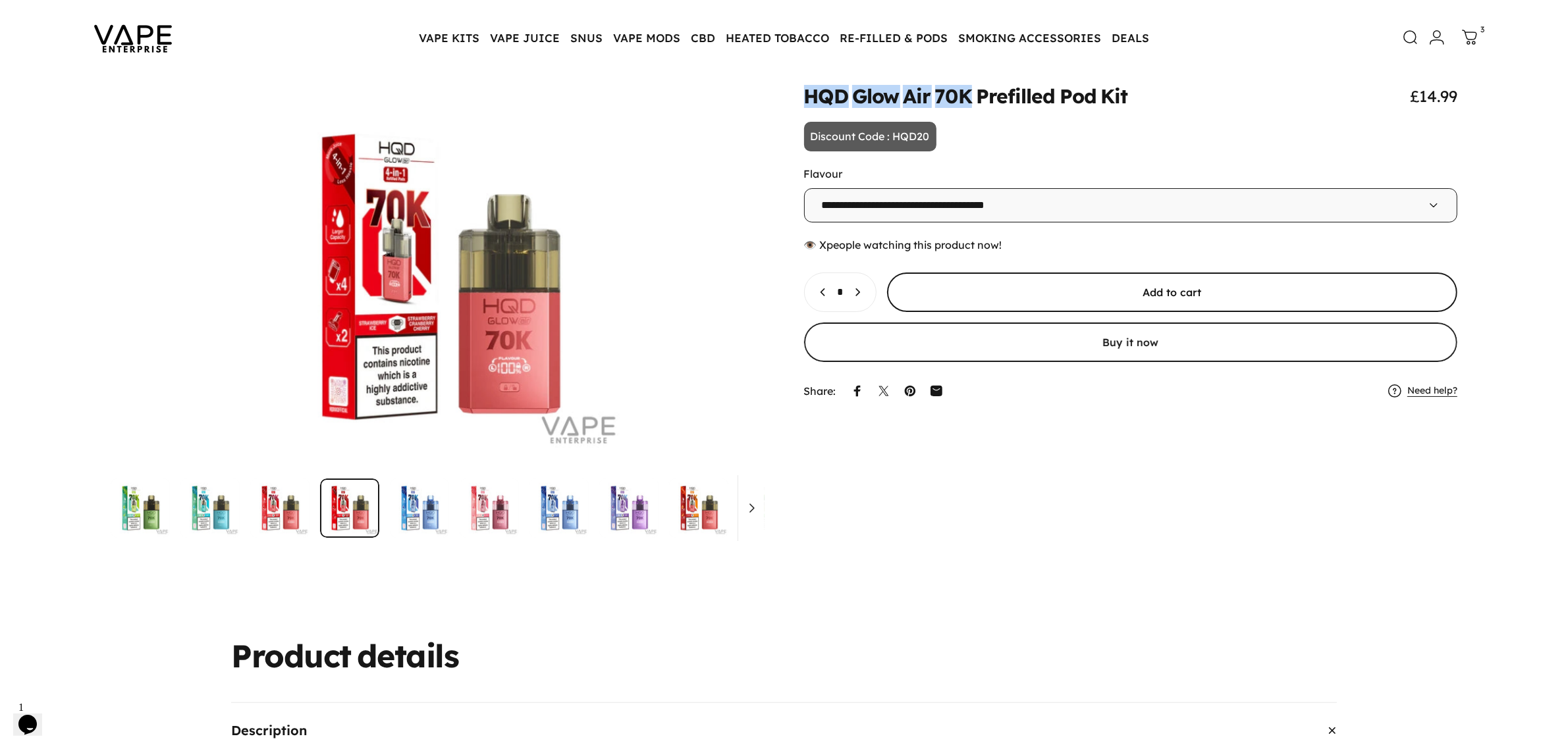
click at [977, 294] on span "submit" at bounding box center [1173, 292] width 856 height 79
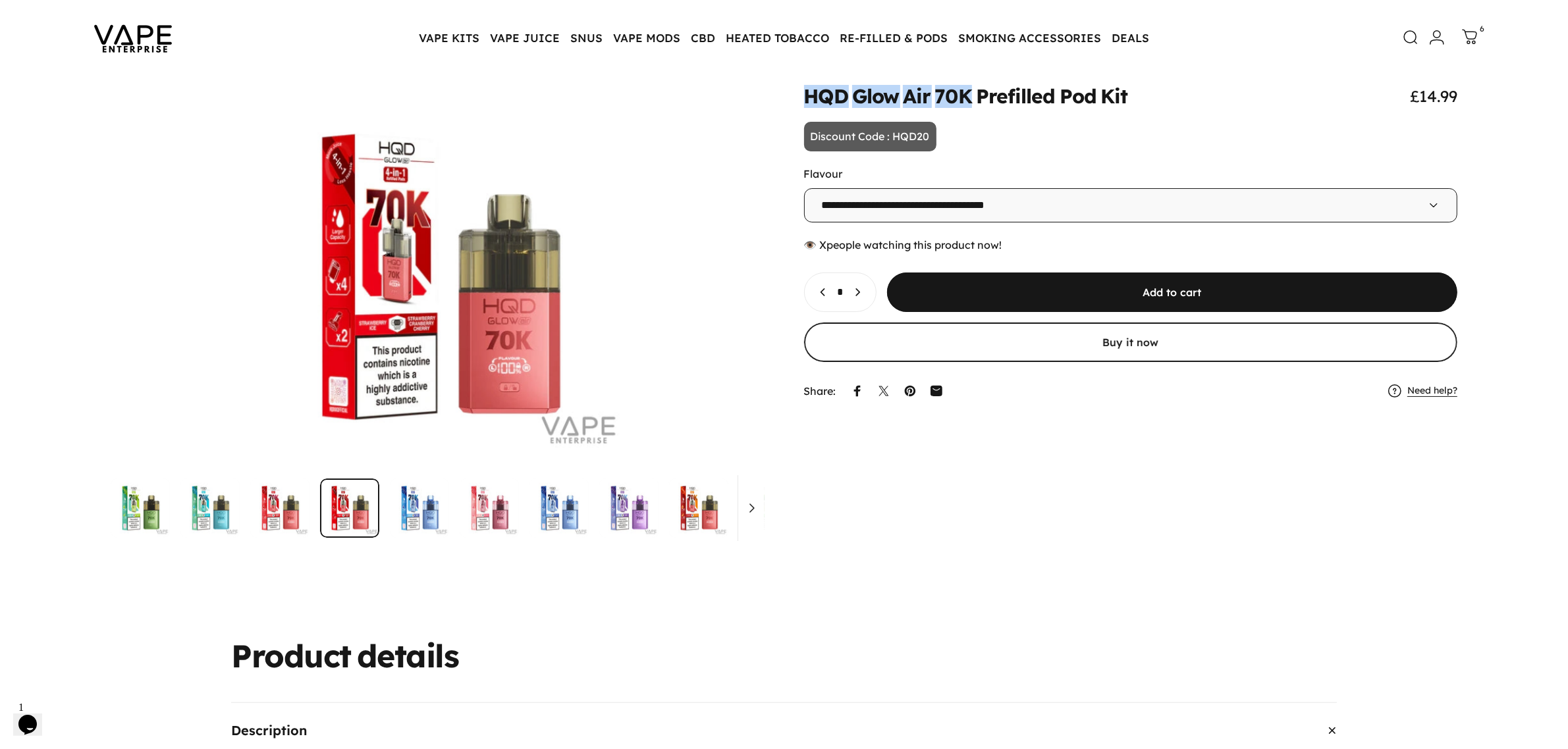
click at [1469, 36] on icon at bounding box center [1470, 37] width 16 height 16
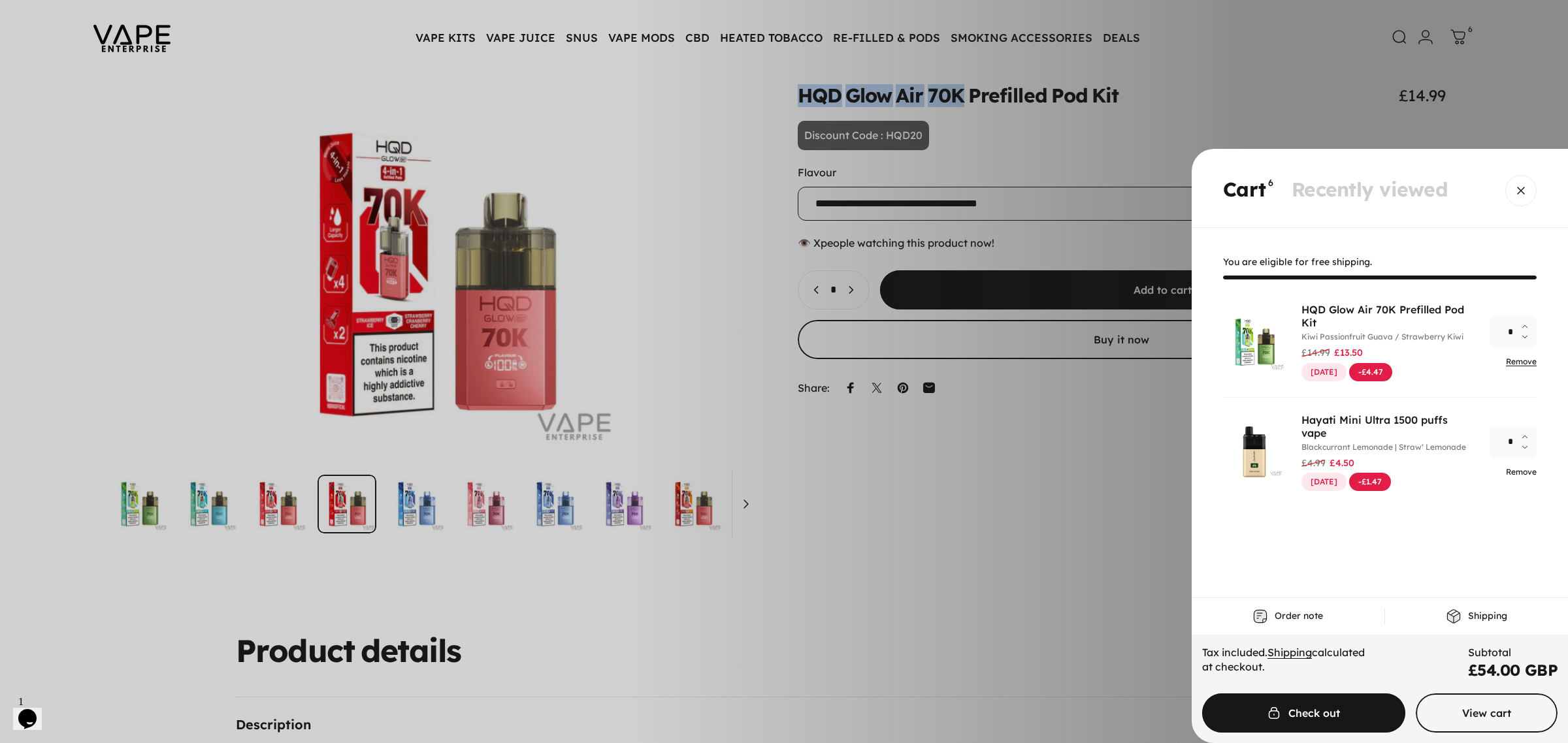
click at [1530, 468] on link "Remove" at bounding box center [1521, 472] width 31 height 10
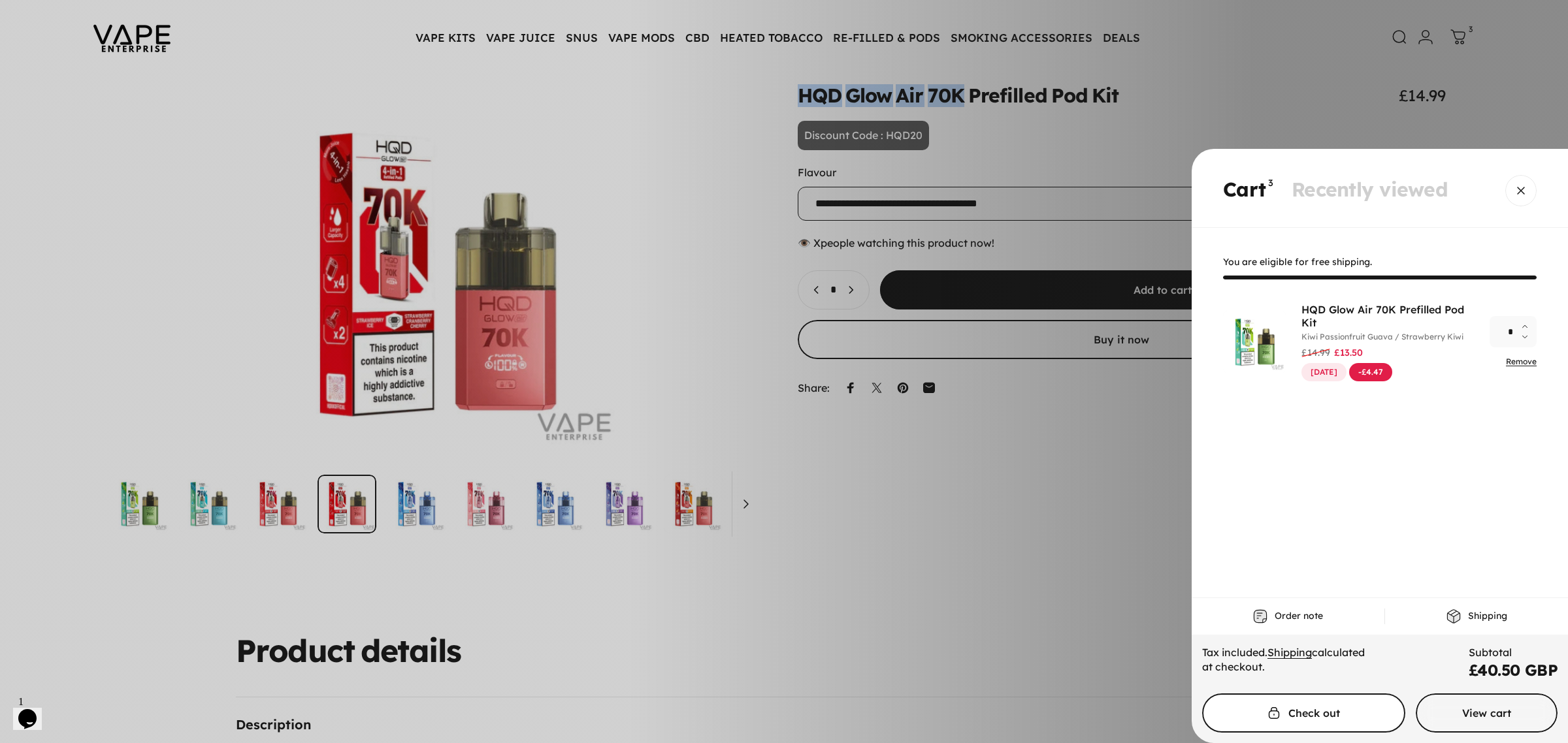
click at [1334, 718] on span "Cart" at bounding box center [1303, 713] width 304 height 78
